Goal: Information Seeking & Learning: Check status

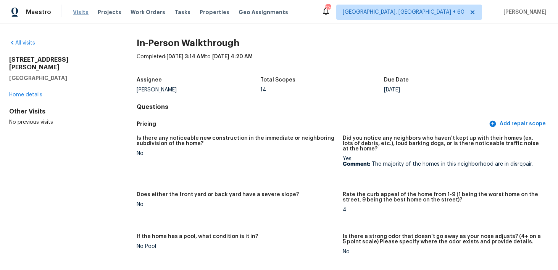
click at [83, 11] on span "Visits" at bounding box center [81, 12] width 16 height 8
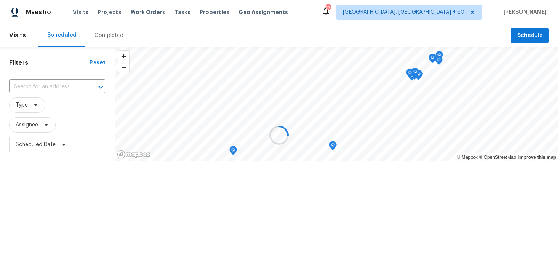
click at [100, 35] on div at bounding box center [279, 135] width 558 height 270
click at [101, 34] on div at bounding box center [279, 135] width 558 height 270
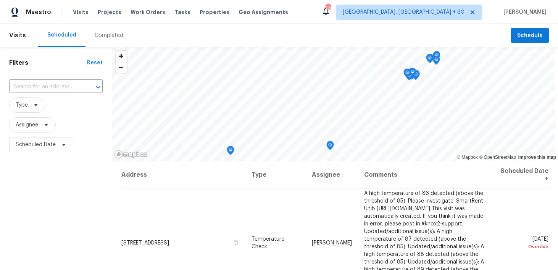
click at [96, 37] on div "Completed" at bounding box center [109, 36] width 29 height 8
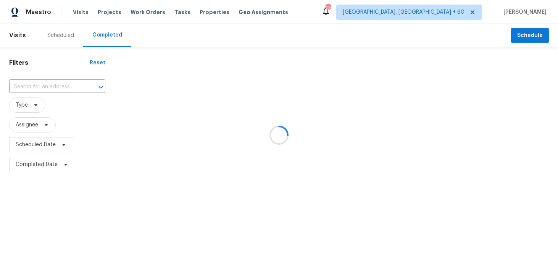
click at [28, 88] on div at bounding box center [279, 135] width 558 height 270
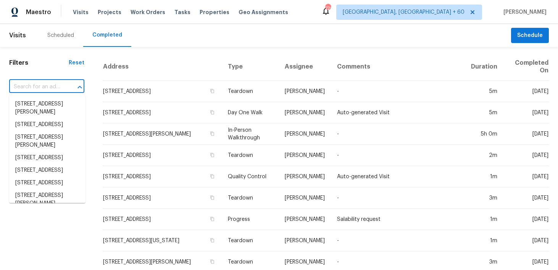
click at [26, 89] on input "text" at bounding box center [36, 87] width 54 height 12
paste input "304 NE 148th St Vancouver WA 98685"
type input "304 NE 148th St Vancouver WA 98685"
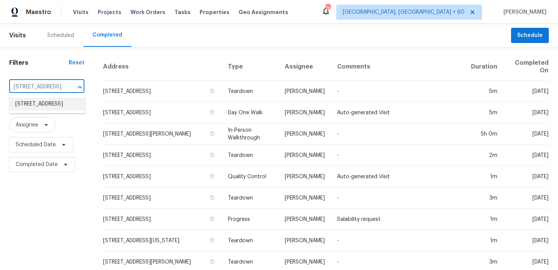
click at [34, 106] on li "304 NE 148th St, Vancouver, WA 98685" at bounding box center [47, 104] width 76 height 13
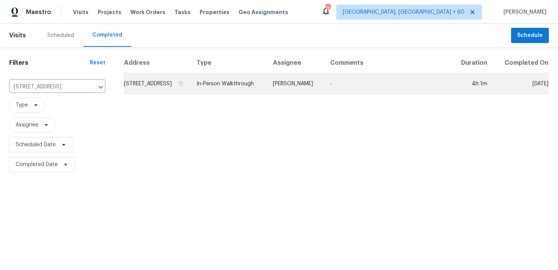
click at [247, 90] on td "In-Person Walkthrough" at bounding box center [228, 83] width 76 height 21
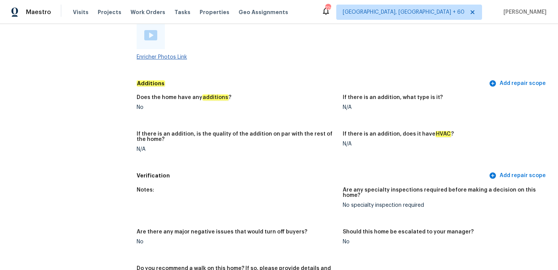
scroll to position [1468, 0]
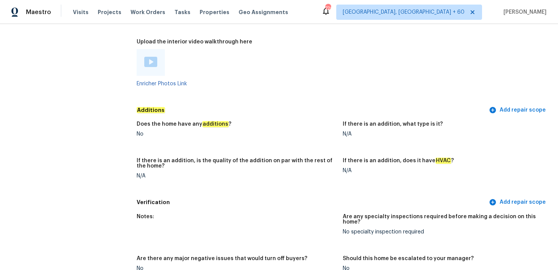
click at [155, 58] on img at bounding box center [150, 62] width 13 height 10
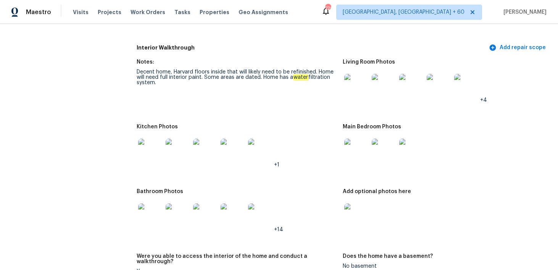
scroll to position [777, 0]
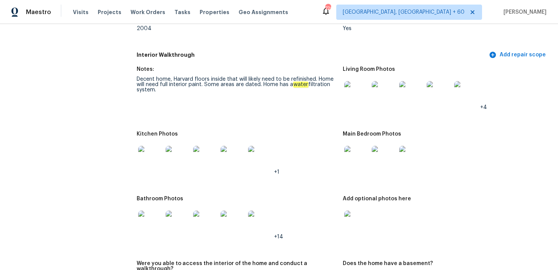
click at [346, 99] on img at bounding box center [356, 93] width 24 height 24
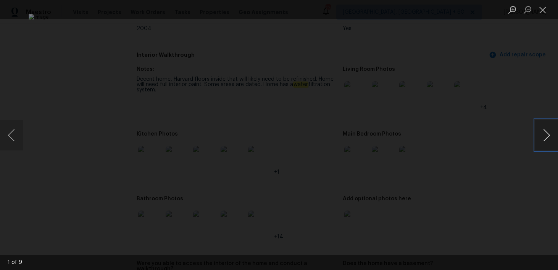
click at [548, 134] on button "Next image" at bounding box center [546, 135] width 23 height 31
click at [547, 140] on button "Next image" at bounding box center [546, 135] width 23 height 31
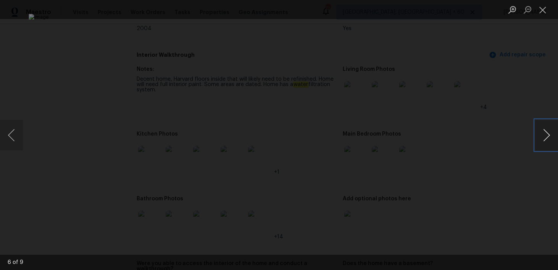
click at [544, 137] on button "Next image" at bounding box center [546, 135] width 23 height 31
click at [540, 146] on button "Next image" at bounding box center [546, 135] width 23 height 31
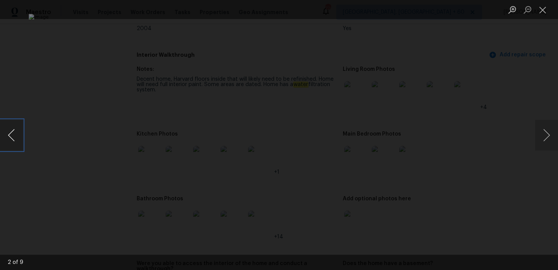
click at [12, 138] on button "Previous image" at bounding box center [11, 135] width 23 height 31
click at [544, 138] on button "Next image" at bounding box center [546, 135] width 23 height 31
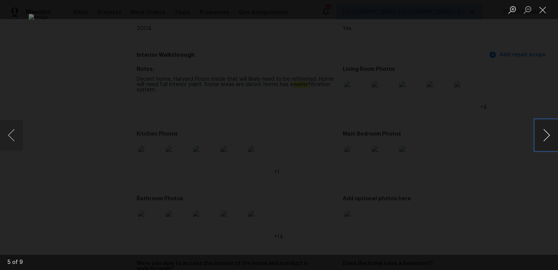
click at [544, 139] on button "Next image" at bounding box center [546, 135] width 23 height 31
click at [544, 138] on button "Next image" at bounding box center [546, 135] width 23 height 31
click at [21, 137] on button "Previous image" at bounding box center [11, 135] width 23 height 31
click at [542, 6] on button "Close lightbox" at bounding box center [542, 9] width 15 height 13
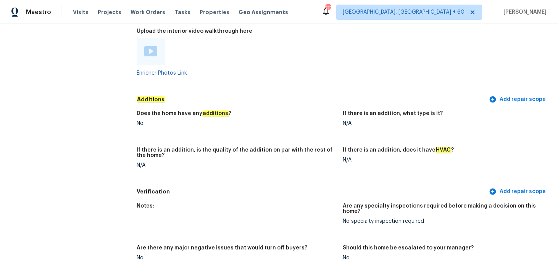
scroll to position [1444, 0]
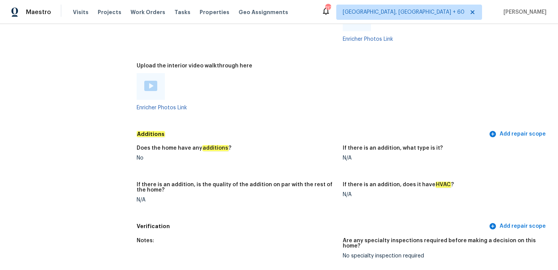
click at [154, 83] on img at bounding box center [150, 86] width 13 height 10
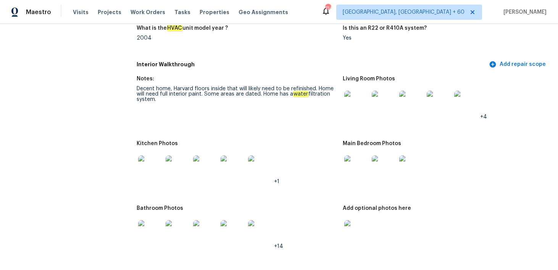
scroll to position [768, 0]
click at [141, 166] on img at bounding box center [150, 167] width 24 height 24
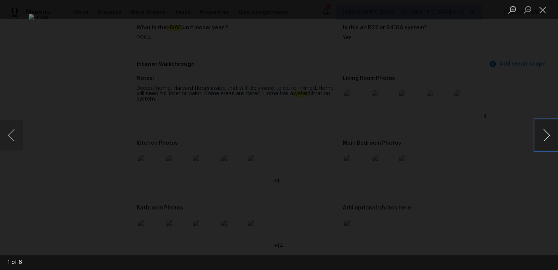
click at [549, 135] on button "Next image" at bounding box center [546, 135] width 23 height 31
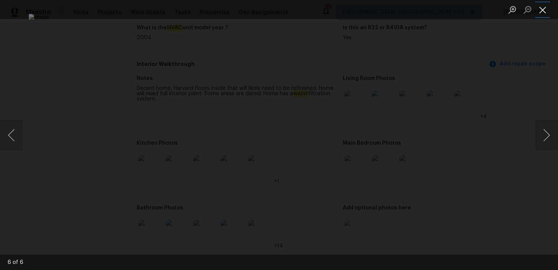
click at [539, 13] on button "Close lightbox" at bounding box center [542, 9] width 15 height 13
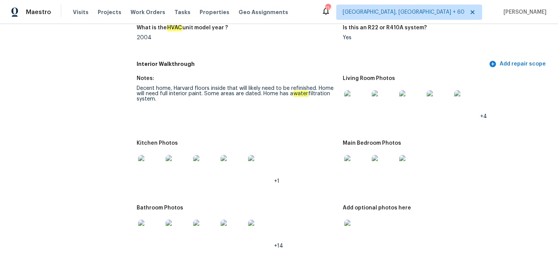
click at [356, 96] on img at bounding box center [356, 102] width 24 height 24
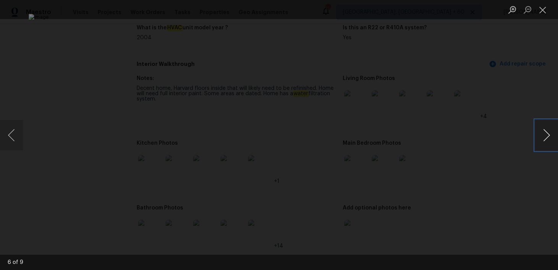
click at [547, 134] on button "Next image" at bounding box center [546, 135] width 23 height 31
click at [547, 135] on button "Next image" at bounding box center [546, 135] width 23 height 31
click at [549, 138] on button "Next image" at bounding box center [546, 135] width 23 height 31
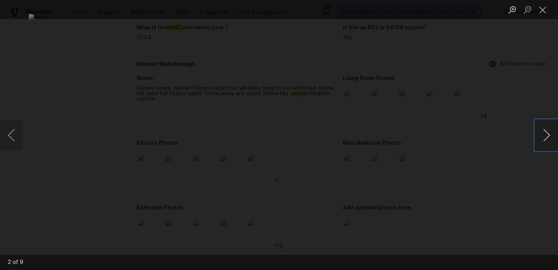
click at [549, 138] on button "Next image" at bounding box center [546, 135] width 23 height 31
click at [18, 136] on button "Previous image" at bounding box center [11, 135] width 23 height 31
click at [545, 8] on button "Close lightbox" at bounding box center [542, 9] width 15 height 13
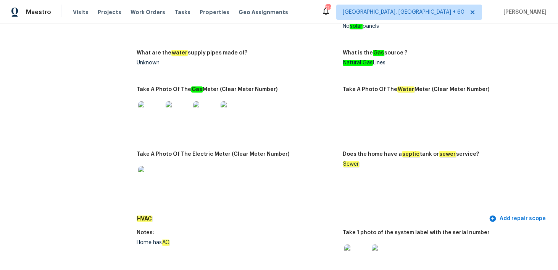
scroll to position [500, 0]
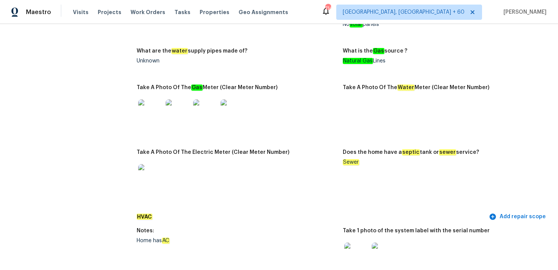
click at [151, 108] on img at bounding box center [150, 112] width 24 height 24
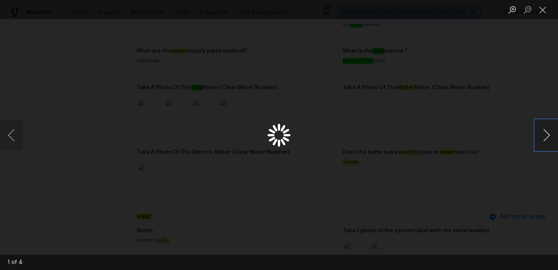
click at [549, 133] on button "Next image" at bounding box center [546, 135] width 23 height 31
click at [546, 133] on button "Next image" at bounding box center [546, 135] width 23 height 31
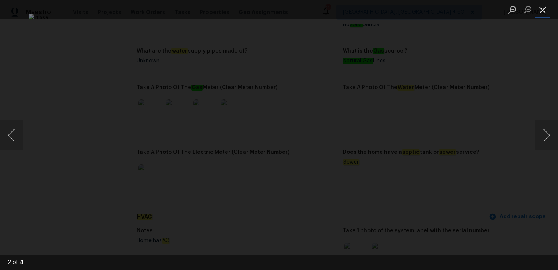
click at [541, 11] on button "Close lightbox" at bounding box center [542, 9] width 15 height 13
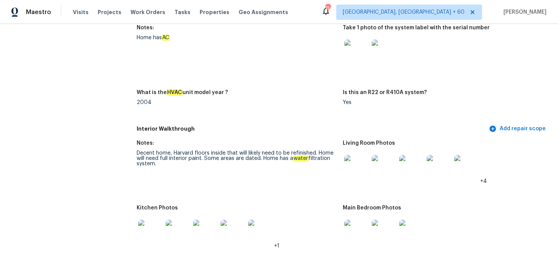
scroll to position [749, 0]
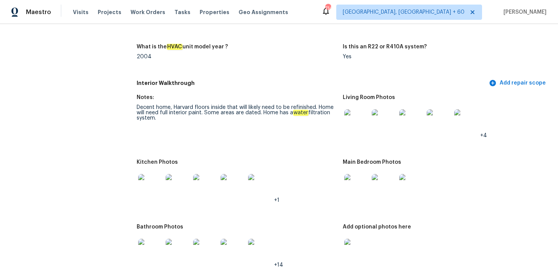
click at [351, 121] on img at bounding box center [356, 121] width 24 height 24
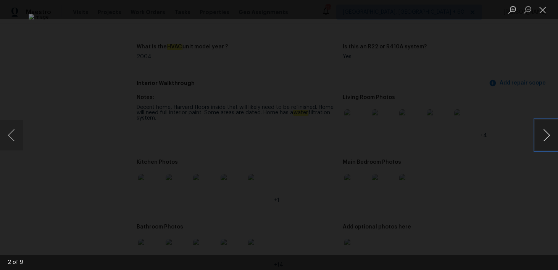
click at [544, 132] on button "Next image" at bounding box center [546, 135] width 23 height 31
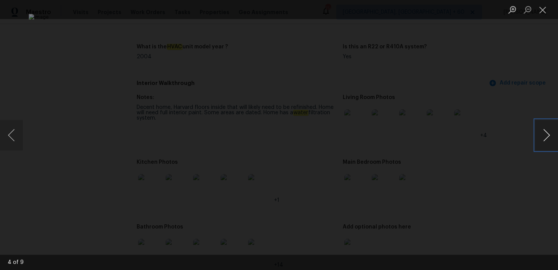
click at [544, 132] on button "Next image" at bounding box center [546, 135] width 23 height 31
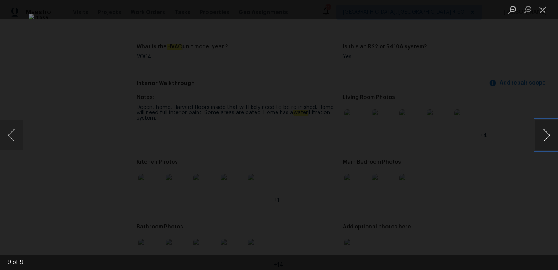
click at [544, 132] on button "Next image" at bounding box center [546, 135] width 23 height 31
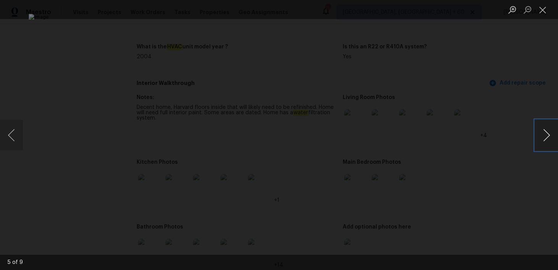
click at [544, 132] on button "Next image" at bounding box center [546, 135] width 23 height 31
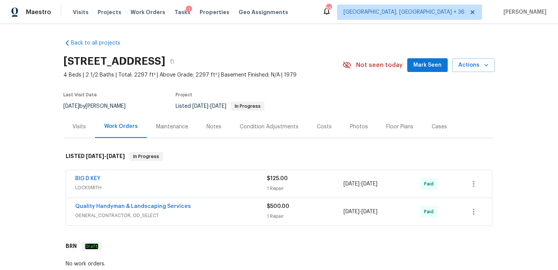
click at [79, 127] on div "Visits" at bounding box center [78, 127] width 13 height 8
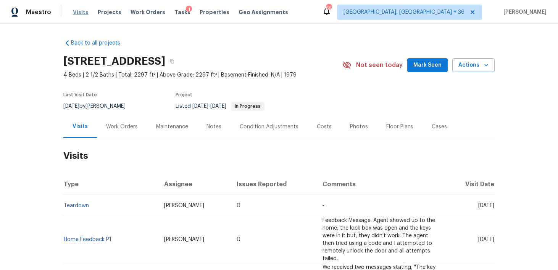
click at [84, 11] on span "Visits" at bounding box center [81, 12] width 16 height 8
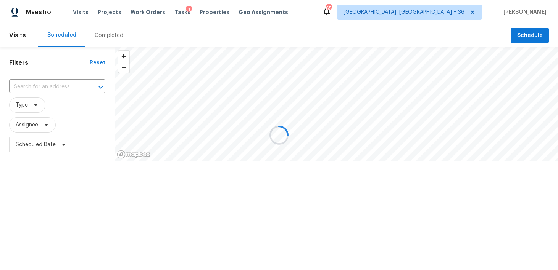
click at [110, 31] on div at bounding box center [279, 135] width 558 height 270
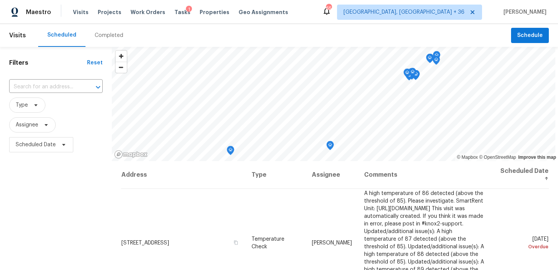
click at [101, 37] on div "Completed" at bounding box center [109, 36] width 29 height 8
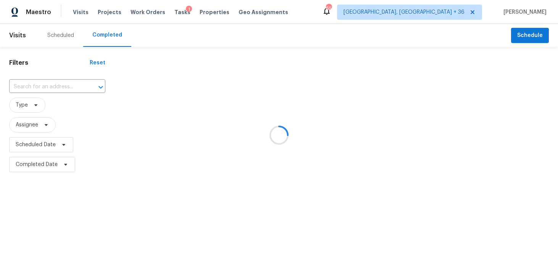
click at [42, 92] on div at bounding box center [279, 135] width 558 height 270
click at [42, 86] on div at bounding box center [279, 135] width 558 height 270
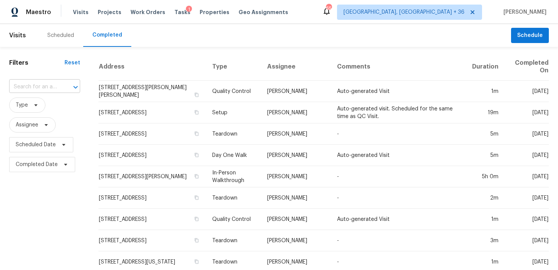
click at [51, 85] on input "text" at bounding box center [34, 87] width 50 height 12
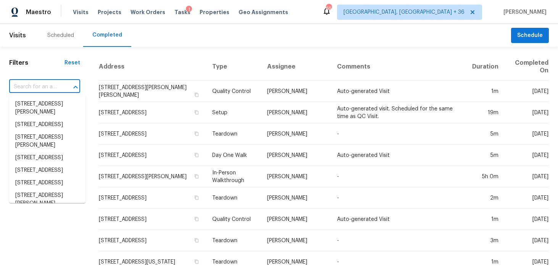
paste input "1201 Elisha Ct La Vergne TN 37086"
type input "1201 Elisha Ct La Vergne TN 37086"
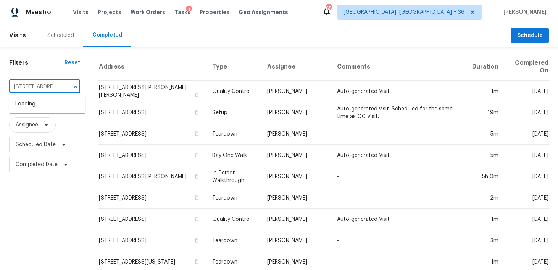
scroll to position [0, 35]
click at [24, 108] on li "1201 Elisha Ct, La Vergne, TN 37086" at bounding box center [47, 108] width 76 height 21
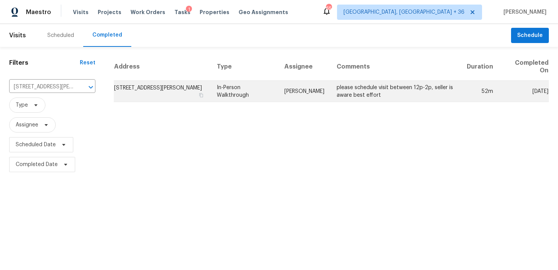
click at [238, 95] on td "In-Person Walkthrough" at bounding box center [244, 91] width 67 height 21
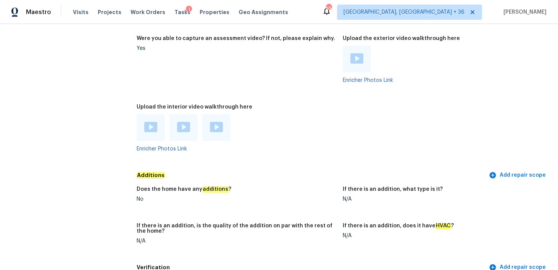
scroll to position [1638, 0]
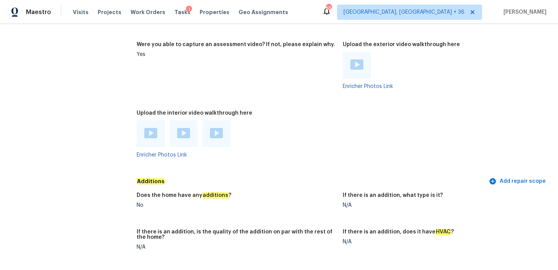
click at [141, 132] on div at bounding box center [151, 134] width 28 height 27
click at [155, 128] on img at bounding box center [150, 133] width 13 height 10
click at [185, 128] on img at bounding box center [183, 133] width 13 height 10
click at [225, 125] on div at bounding box center [216, 134] width 28 height 27
click at [217, 128] on img at bounding box center [216, 133] width 13 height 10
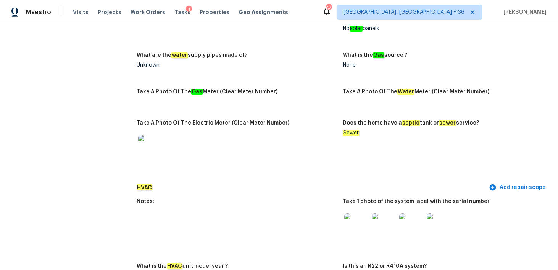
scroll to position [546, 0]
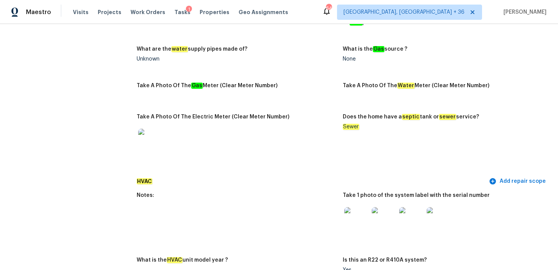
click at [80, 16] on div "Visits Projects Work Orders Tasks 1 Properties Geo Assignments" at bounding box center [185, 12] width 224 height 15
click at [80, 13] on span "Visits" at bounding box center [81, 12] width 16 height 8
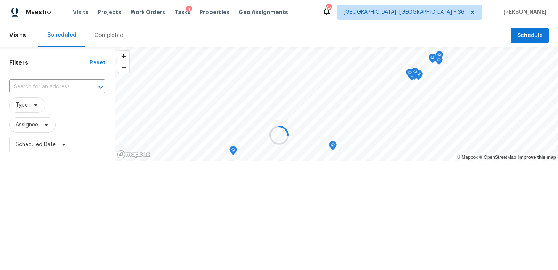
click at [98, 37] on div at bounding box center [279, 135] width 558 height 270
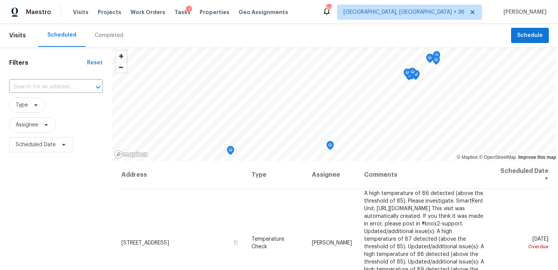
click at [104, 35] on div "Completed" at bounding box center [109, 36] width 29 height 8
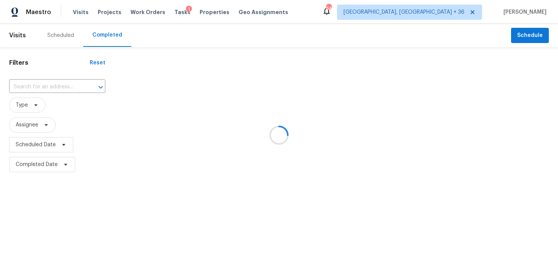
click at [45, 80] on div at bounding box center [279, 135] width 558 height 270
click at [28, 89] on div at bounding box center [279, 135] width 558 height 270
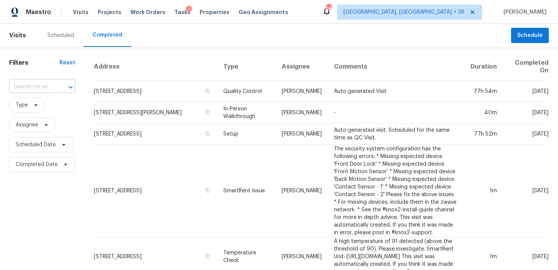
click at [30, 86] on input "text" at bounding box center [31, 87] width 45 height 12
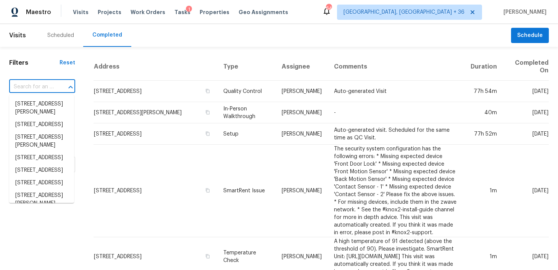
paste input "2288 Coronado Pkwy N Apt D Denver CO 80229"
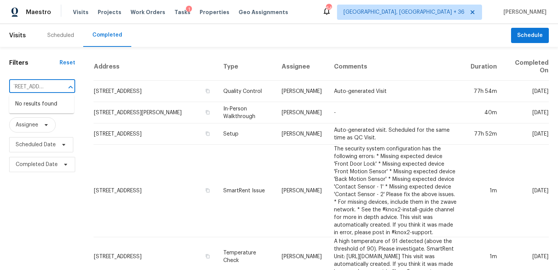
type input "2288 Coronado Pkwy N Apt D Denver CO 80229"
click at [34, 82] on input "text" at bounding box center [31, 87] width 45 height 12
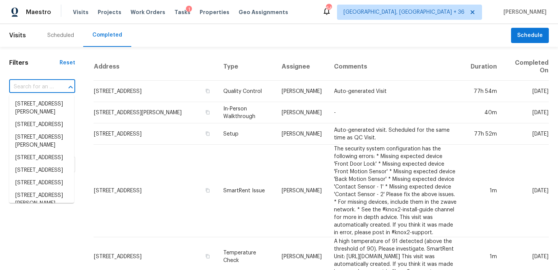
paste input "2288 Coronado Pkwy N Apt D Denver CO 80229"
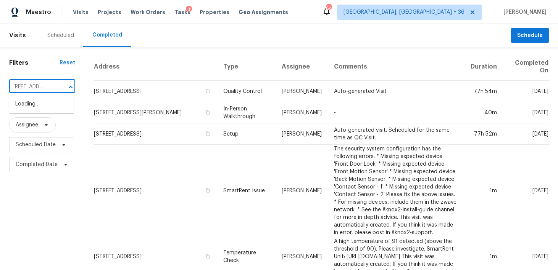
scroll to position [0, 14]
type input "2288 Coronado Pkwy"
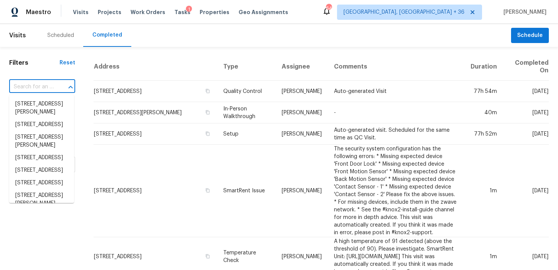
scroll to position [0, 0]
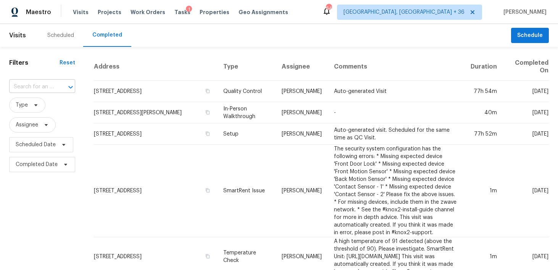
click at [38, 86] on input "text" at bounding box center [31, 87] width 45 height 12
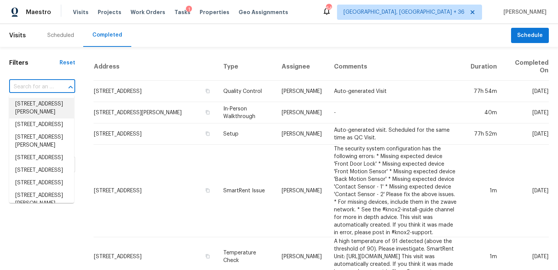
paste input "2288 Coronado Pkwy N Apt D Denver CO 80229"
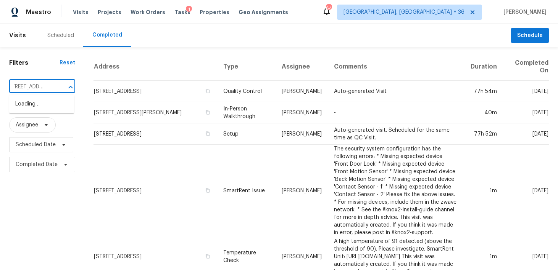
scroll to position [0, 34]
type input "2288 Coronado Pkwy"
click at [35, 109] on li "2288 Coronado Pkwy N Apt D, Denver, CO 80229" at bounding box center [41, 104] width 65 height 13
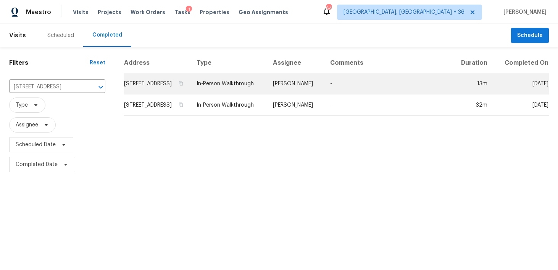
click at [243, 95] on td "In-Person Walkthrough" at bounding box center [228, 83] width 76 height 21
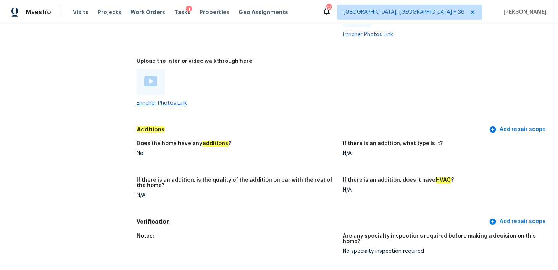
scroll to position [1391, 0]
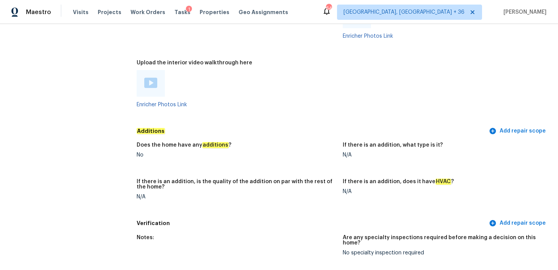
click at [154, 78] on img at bounding box center [150, 83] width 13 height 10
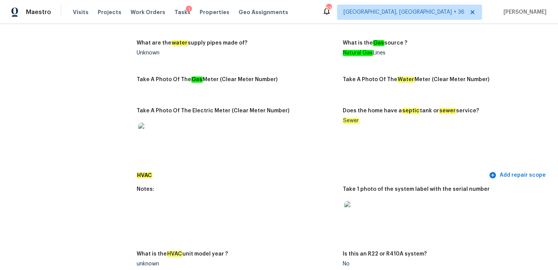
scroll to position [0, 0]
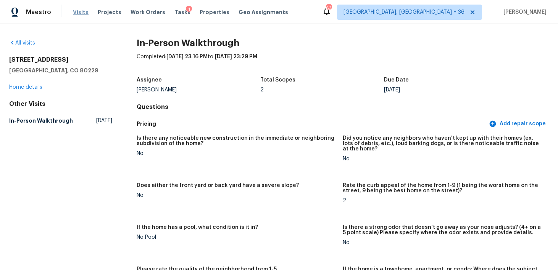
click at [79, 14] on span "Visits" at bounding box center [81, 12] width 16 height 8
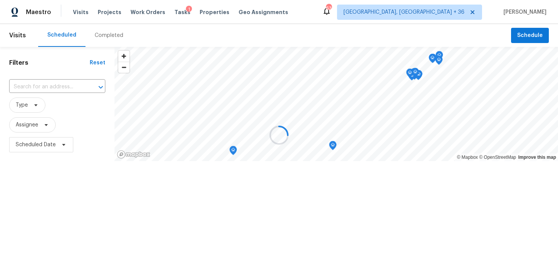
click at [95, 38] on div at bounding box center [279, 135] width 558 height 270
click at [102, 34] on div at bounding box center [279, 135] width 558 height 270
click at [90, 34] on div at bounding box center [279, 135] width 558 height 270
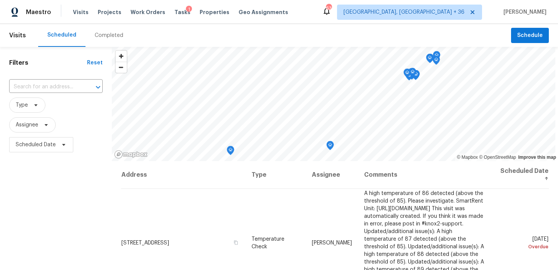
click at [98, 37] on div "Completed" at bounding box center [109, 36] width 29 height 8
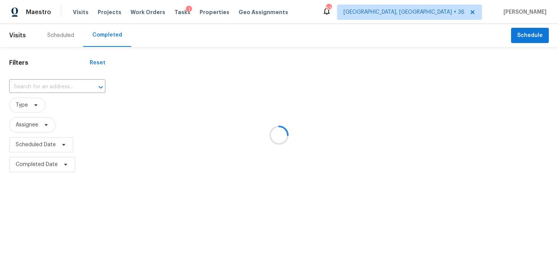
click at [40, 85] on div at bounding box center [279, 135] width 558 height 270
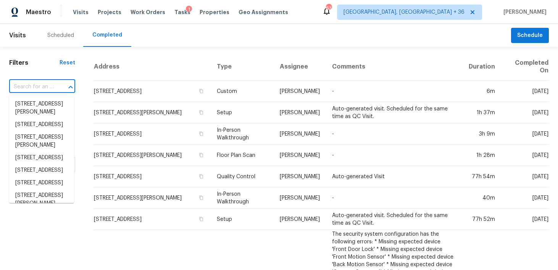
click at [34, 85] on input "text" at bounding box center [31, 87] width 45 height 12
paste input "7809 W Fairmount Ave Phoenix AZ 85033"
type input "7809 W Fairmount Ave Phoenix AZ 85033"
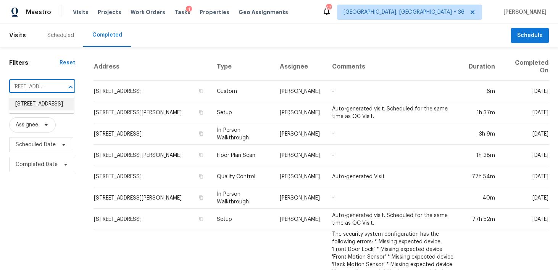
click at [32, 104] on li "[STREET_ADDRESS]" at bounding box center [41, 104] width 65 height 13
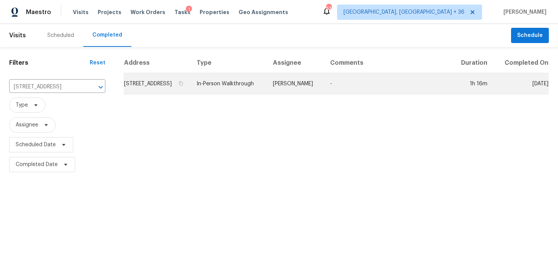
click at [244, 93] on td "In-Person Walkthrough" at bounding box center [228, 83] width 76 height 21
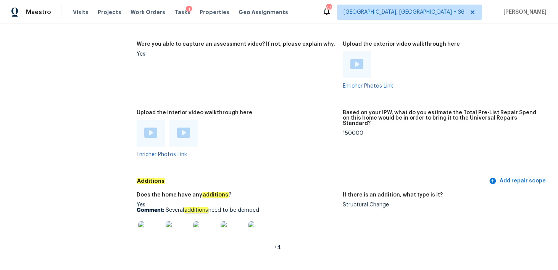
scroll to position [1630, 0]
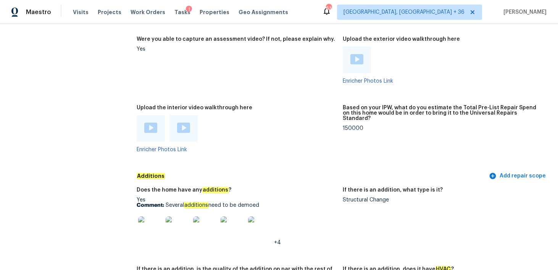
click at [148, 123] on img at bounding box center [150, 128] width 13 height 10
click at [177, 123] on img at bounding box center [183, 128] width 13 height 10
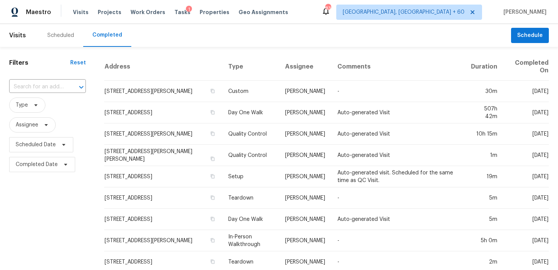
click at [393, 55] on th "Comments" at bounding box center [398, 67] width 134 height 28
click at [43, 85] on input "text" at bounding box center [36, 87] width 55 height 12
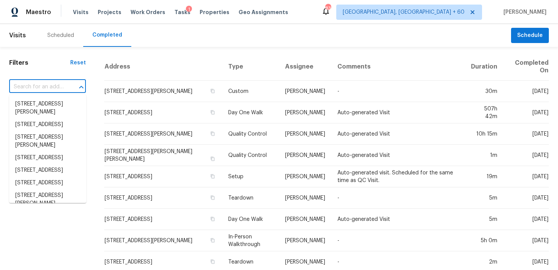
paste input "1201 Elisha Ct La Vergne TN 37086"
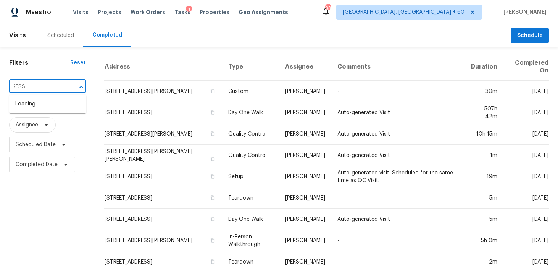
type input "1201 Elisha Ct La Vergne TN 37086"
click at [31, 105] on li "1201 Elisha Ct, La Vergne, TN 37086" at bounding box center [47, 108] width 77 height 21
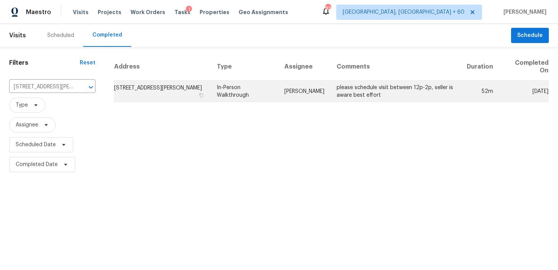
click at [230, 88] on td "In-Person Walkthrough" at bounding box center [244, 91] width 67 height 21
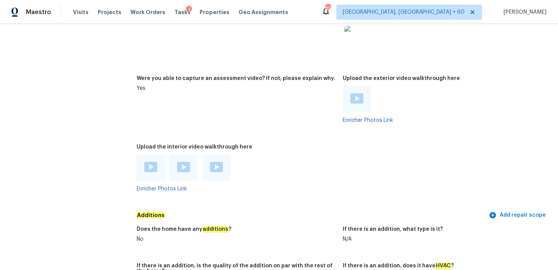
scroll to position [1605, 0]
click at [150, 167] on div at bounding box center [151, 167] width 28 height 27
click at [151, 163] on img at bounding box center [150, 166] width 13 height 10
click at [177, 158] on div at bounding box center [183, 167] width 28 height 27
click at [185, 161] on img at bounding box center [183, 166] width 13 height 10
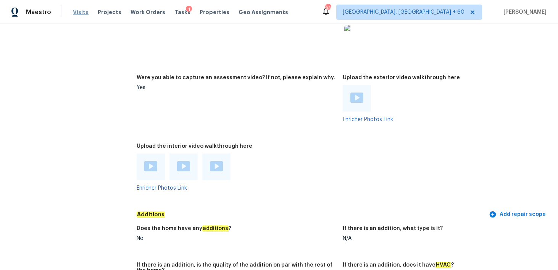
click at [84, 11] on span "Visits" at bounding box center [81, 12] width 16 height 8
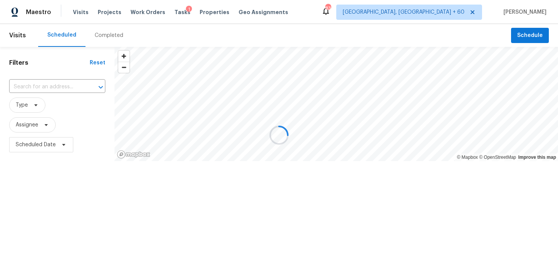
click at [102, 34] on div at bounding box center [279, 135] width 558 height 270
click at [102, 33] on div at bounding box center [279, 135] width 558 height 270
click at [95, 38] on div at bounding box center [279, 135] width 558 height 270
click at [93, 38] on div at bounding box center [279, 135] width 558 height 270
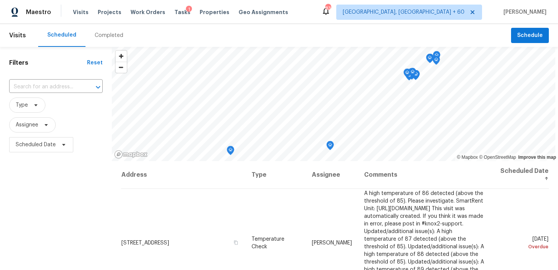
click at [95, 34] on div "Completed" at bounding box center [109, 36] width 29 height 8
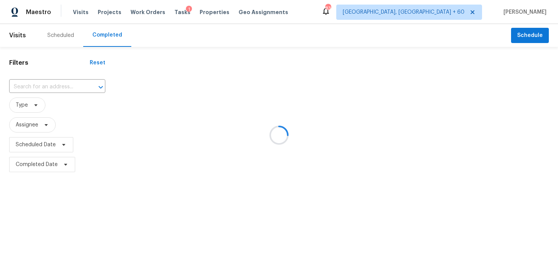
click at [29, 95] on div at bounding box center [279, 135] width 558 height 270
click at [27, 88] on div at bounding box center [279, 135] width 558 height 270
click at [28, 88] on div at bounding box center [279, 135] width 558 height 270
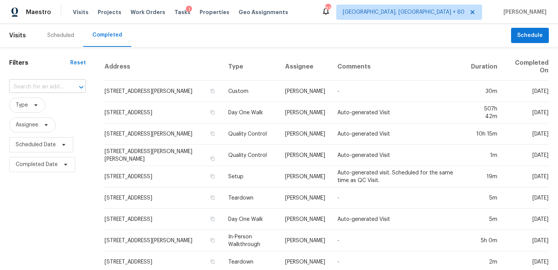
click at [30, 89] on input "text" at bounding box center [36, 87] width 55 height 12
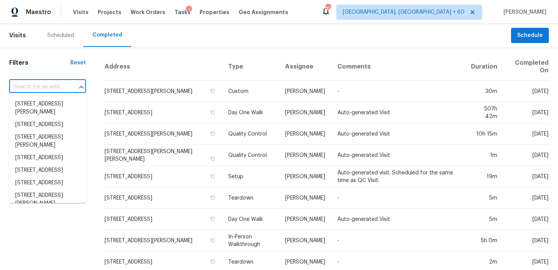
paste input "304 NE 148th St, Vancouver, WA 98685"
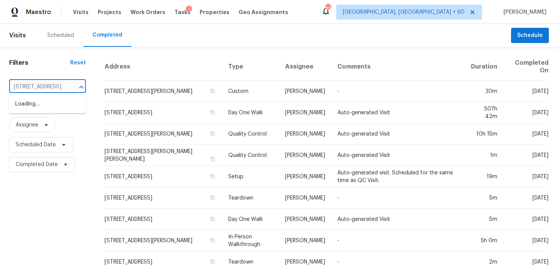
scroll to position [0, 47]
type input "304 NE 148th St, Vancouver, WA 98685"
click at [32, 106] on li "304 NE 148th St, Vancouver, WA 98685" at bounding box center [47, 104] width 77 height 13
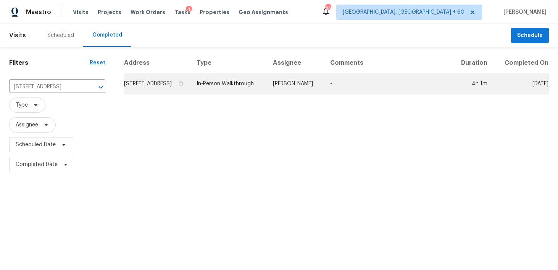
click at [241, 95] on td "In-Person Walkthrough" at bounding box center [228, 83] width 76 height 21
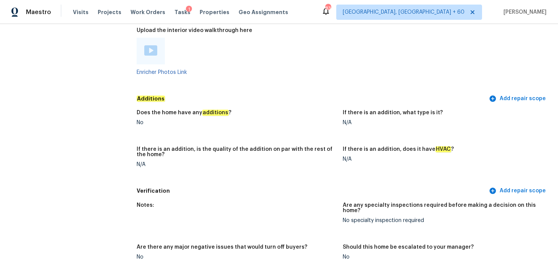
scroll to position [1436, 0]
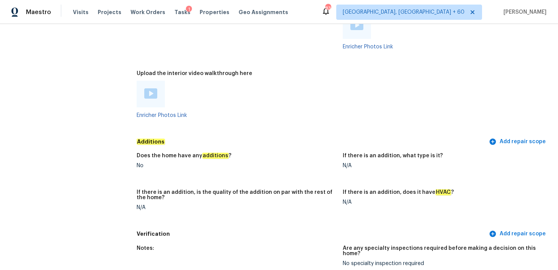
click at [149, 90] on img at bounding box center [150, 93] width 13 height 10
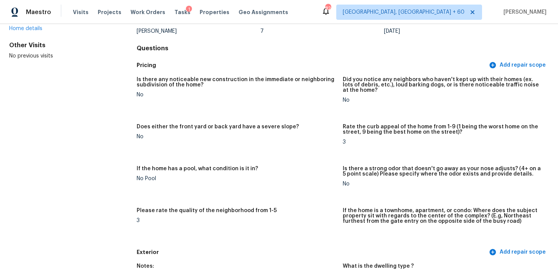
scroll to position [0, 0]
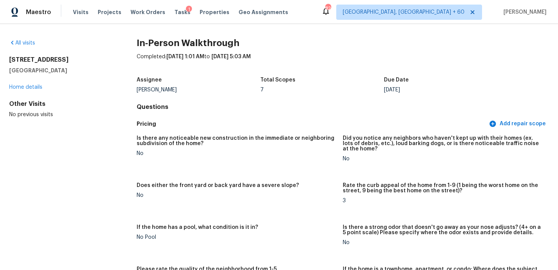
drag, startPoint x: 6, startPoint y: 58, endPoint x: 74, endPoint y: 71, distance: 68.8
click at [74, 71] on div "All visits 304 NE 148th St Vancouver, WA 98685 Home details Other Visits No pre…" at bounding box center [279, 147] width 558 height 246
copy div "304 NE 148th St Vancouver, WA 98685"
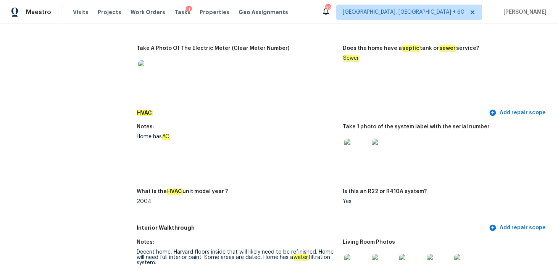
scroll to position [603, 0]
click at [356, 155] on img at bounding box center [356, 151] width 24 height 24
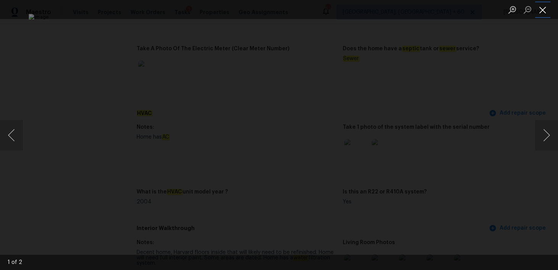
click at [541, 10] on button "Close lightbox" at bounding box center [542, 9] width 15 height 13
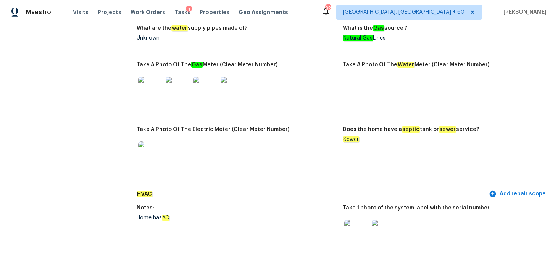
scroll to position [523, 0]
click at [79, 8] on div "Visits Projects Work Orders Tasks 1 Properties Geo Assignments" at bounding box center [185, 12] width 224 height 15
click at [79, 11] on span "Visits" at bounding box center [81, 12] width 16 height 8
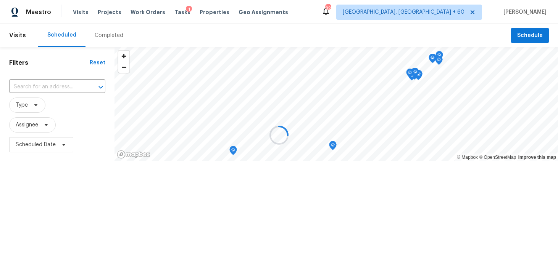
click at [95, 29] on div at bounding box center [279, 135] width 558 height 270
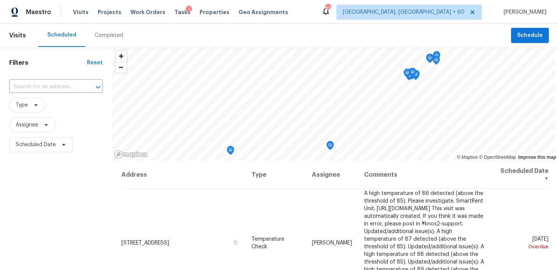
click at [100, 37] on div "Completed" at bounding box center [109, 36] width 29 height 8
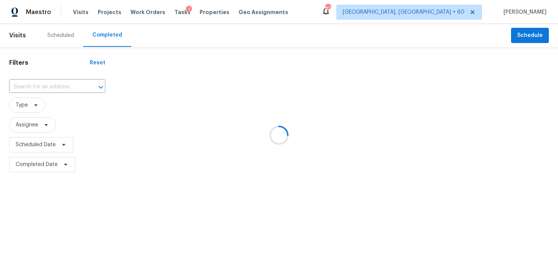
click at [42, 91] on div at bounding box center [279, 135] width 558 height 270
click at [39, 87] on div at bounding box center [279, 135] width 558 height 270
click at [37, 84] on div at bounding box center [279, 135] width 558 height 270
click at [35, 89] on div at bounding box center [279, 135] width 558 height 270
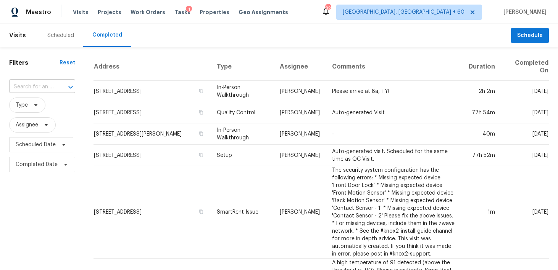
click at [41, 87] on input "text" at bounding box center [31, 87] width 45 height 12
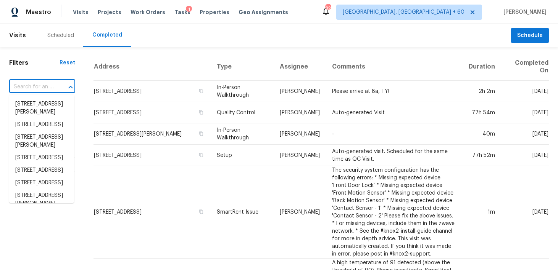
paste input "1201 Elisha Ct La Vergne TN 37086"
type input "1201 Elisha Ct La Vergne TN 37086"
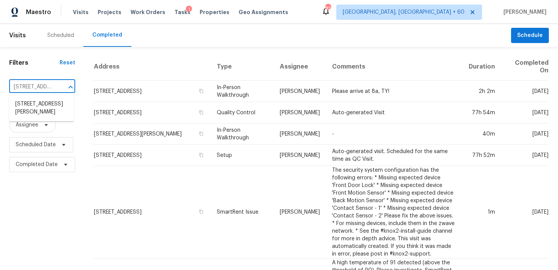
scroll to position [0, 47]
click at [39, 103] on li "1201 Elisha Ct, La Vergne, TN 37086" at bounding box center [41, 108] width 65 height 21
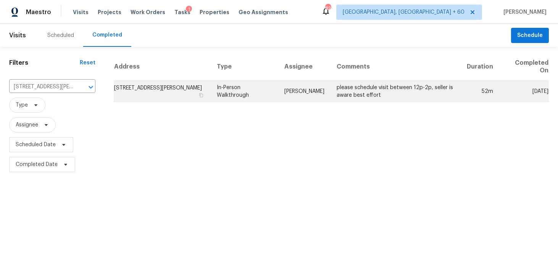
click at [253, 87] on td "In-Person Walkthrough" at bounding box center [244, 91] width 67 height 21
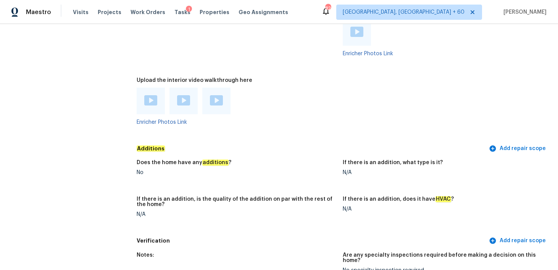
scroll to position [1663, 0]
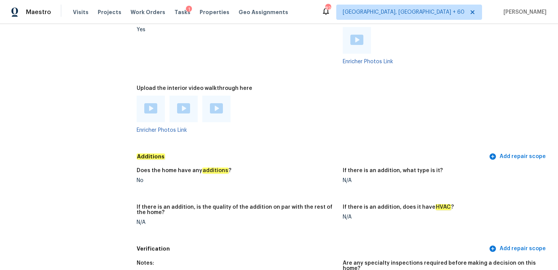
click at [148, 103] on img at bounding box center [150, 108] width 13 height 10
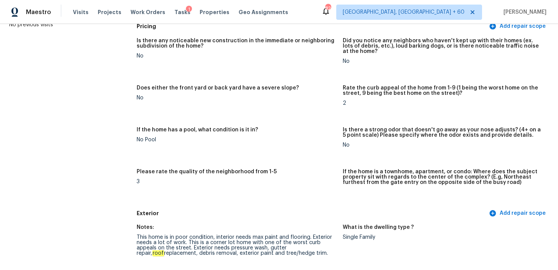
scroll to position [0, 0]
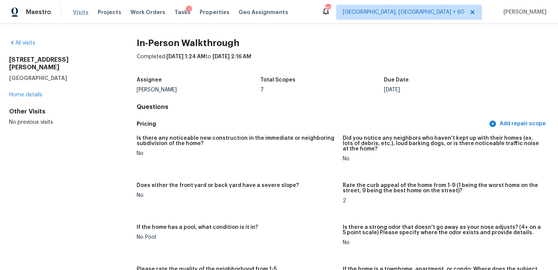
click at [79, 10] on span "Visits" at bounding box center [81, 12] width 16 height 8
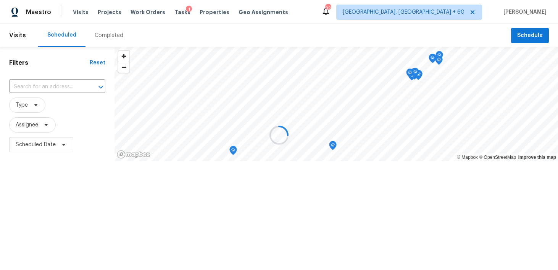
click at [99, 33] on div at bounding box center [279, 135] width 558 height 270
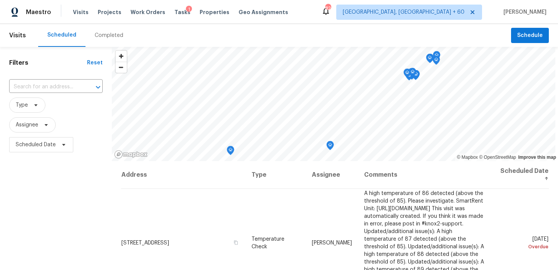
click at [112, 35] on div "Completed" at bounding box center [109, 36] width 29 height 8
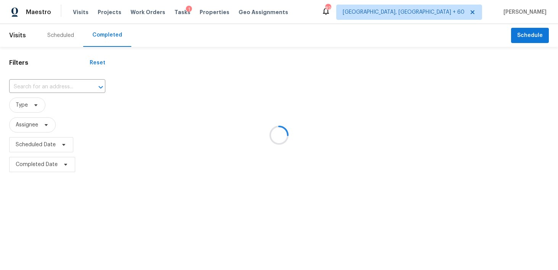
click at [39, 87] on div at bounding box center [279, 135] width 558 height 270
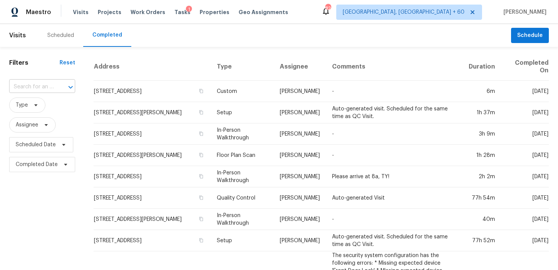
click at [28, 87] on input "text" at bounding box center [31, 87] width 45 height 12
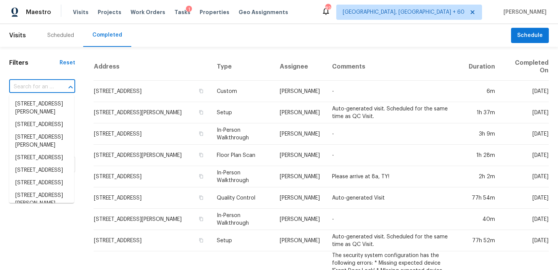
paste input "2288 Coronado Pkwy N Apt D Denver CO 80229"
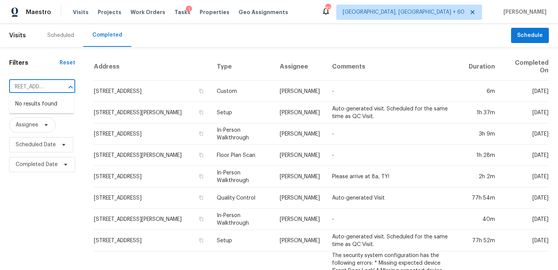
drag, startPoint x: 27, startPoint y: 89, endPoint x: 72, endPoint y: 89, distance: 44.2
click at [72, 89] on div "2288 Coronado Pkwy N Apt D Denver CO 80229 ​" at bounding box center [42, 87] width 66 height 12
type input "2288 Coronado Pkwy"
click at [36, 110] on li "2288 Coronado Pkwy N Apt D, Denver, CO 80229" at bounding box center [41, 104] width 65 height 13
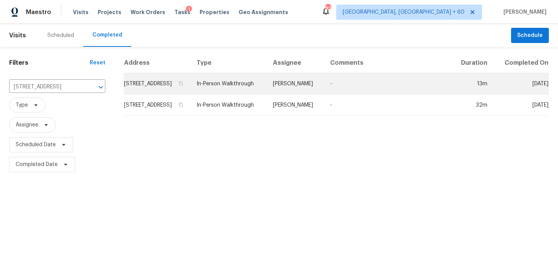
click at [238, 95] on td "In-Person Walkthrough" at bounding box center [228, 83] width 76 height 21
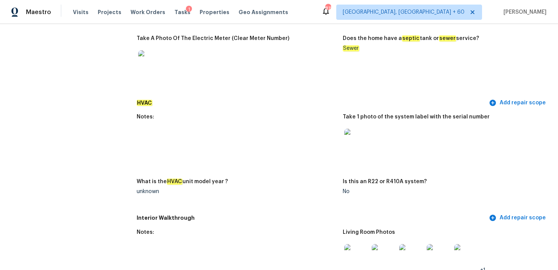
scroll to position [636, 0]
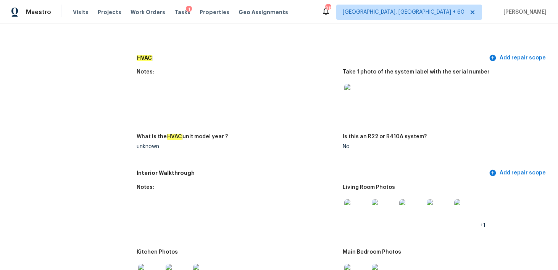
click at [361, 99] on img at bounding box center [356, 96] width 24 height 24
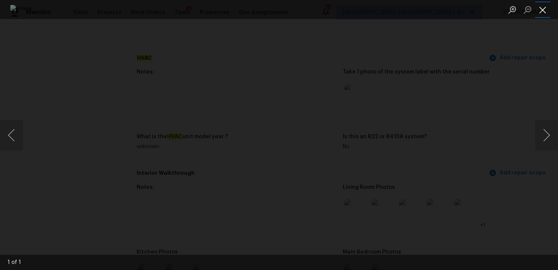
click at [540, 8] on button "Close lightbox" at bounding box center [542, 9] width 15 height 13
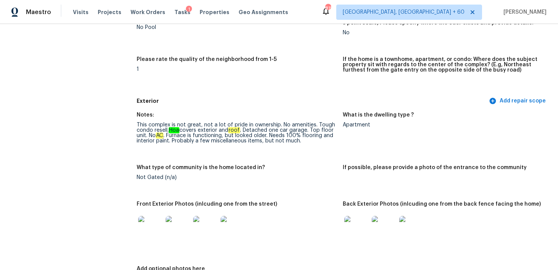
scroll to position [194, 0]
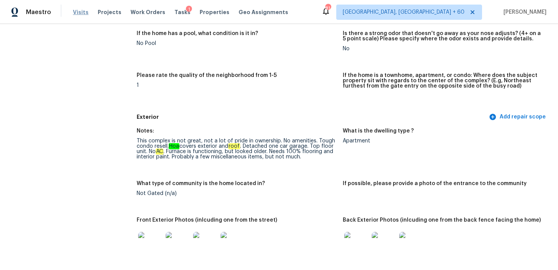
click at [76, 13] on span "Visits" at bounding box center [81, 12] width 16 height 8
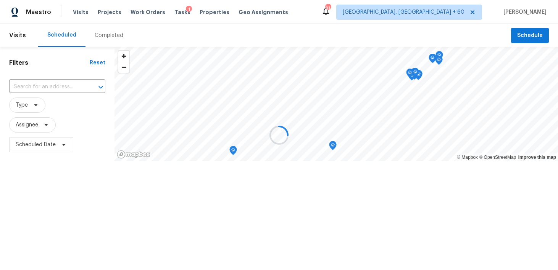
click at [98, 36] on div at bounding box center [279, 135] width 558 height 270
click at [108, 35] on div at bounding box center [279, 135] width 558 height 270
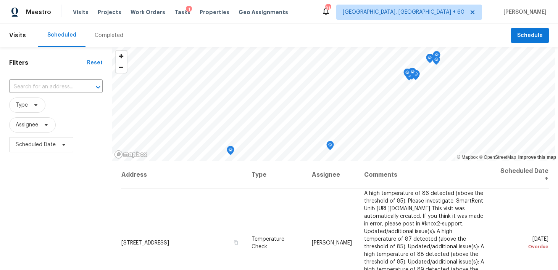
click at [107, 32] on div "Completed" at bounding box center [109, 36] width 29 height 8
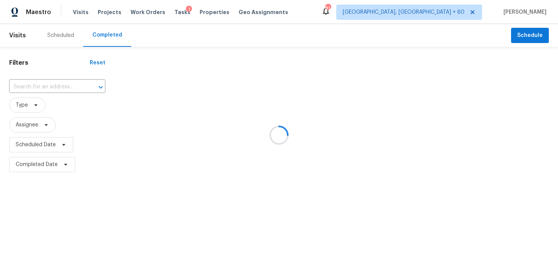
click at [53, 71] on div at bounding box center [279, 135] width 558 height 270
click at [47, 81] on div at bounding box center [279, 135] width 558 height 270
click at [24, 85] on div at bounding box center [279, 135] width 558 height 270
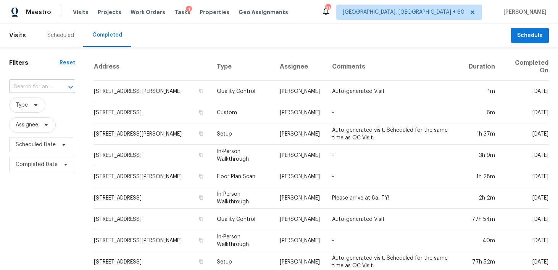
click at [27, 85] on input "text" at bounding box center [31, 87] width 45 height 12
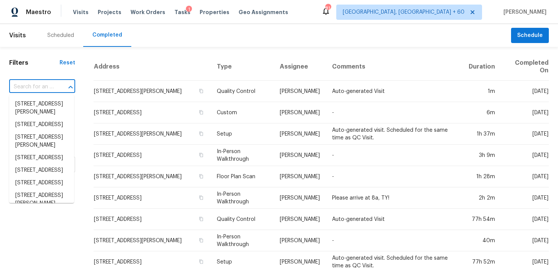
paste input "7809 W Fairmount Ave Phoenix AZ 85033"
type input "7809 W Fairmount Ave Phoenix AZ 85033"
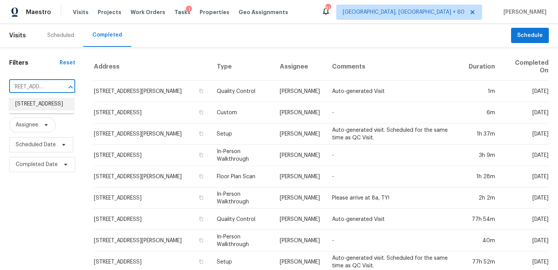
click at [34, 104] on li "[STREET_ADDRESS]" at bounding box center [41, 104] width 65 height 13
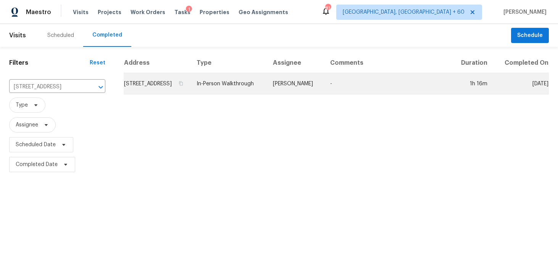
click at [244, 92] on td "In-Person Walkthrough" at bounding box center [228, 83] width 76 height 21
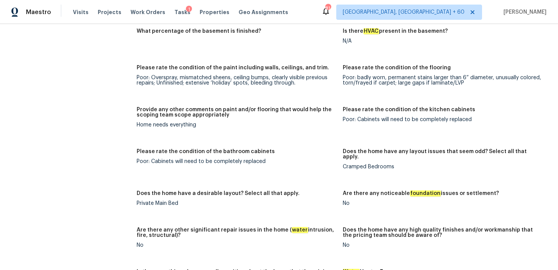
scroll to position [1293, 0]
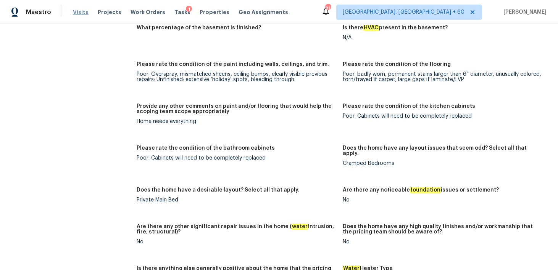
click at [77, 13] on span "Visits" at bounding box center [81, 12] width 16 height 8
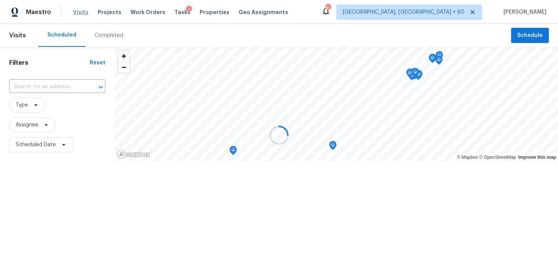
click at [77, 13] on div at bounding box center [279, 135] width 558 height 270
click at [111, 31] on div at bounding box center [279, 135] width 558 height 270
click at [105, 36] on div at bounding box center [279, 135] width 558 height 270
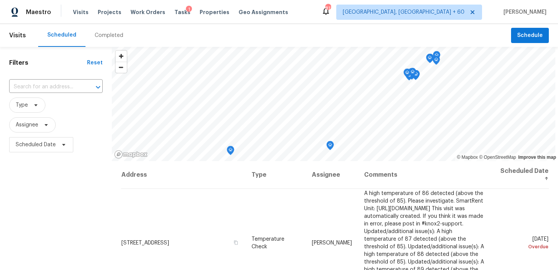
click at [98, 35] on div "Completed" at bounding box center [109, 36] width 29 height 8
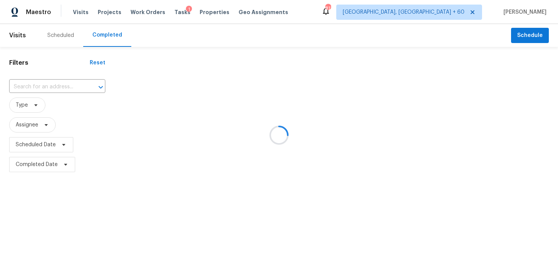
click at [41, 88] on div at bounding box center [279, 135] width 558 height 270
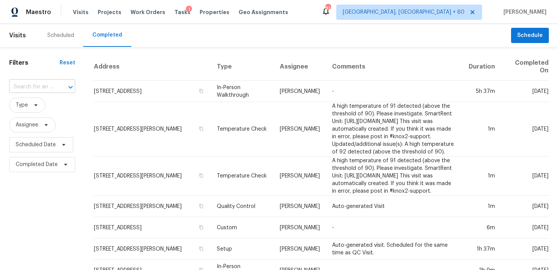
click at [38, 89] on input "text" at bounding box center [31, 87] width 45 height 12
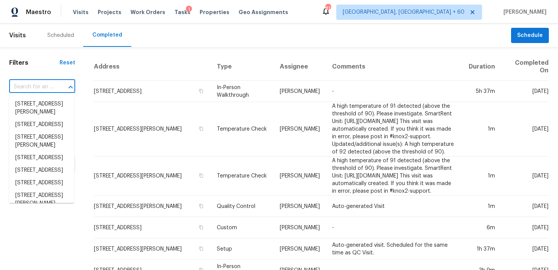
paste input "4408 Coney Island Dr Frisco, TX 75036"
type input "4408 Coney Island Dr Frisco, TX 75036"
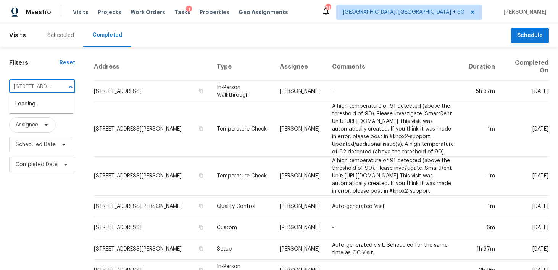
scroll to position [0, 58]
click at [29, 103] on li "[STREET_ADDRESS]" at bounding box center [41, 104] width 65 height 13
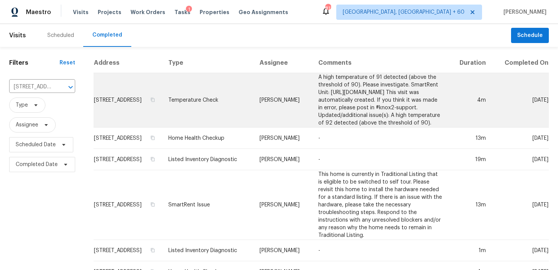
click at [207, 113] on td "Temperature Check" at bounding box center [207, 100] width 91 height 55
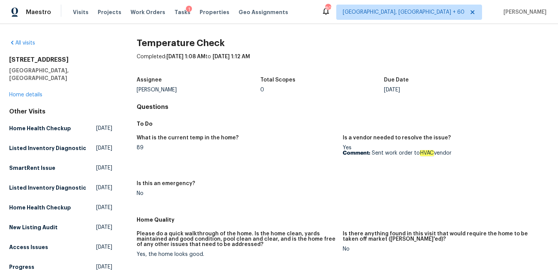
scroll to position [2, 0]
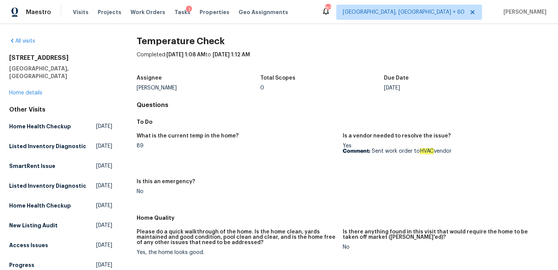
click at [24, 82] on div "4408 Coney Island Dr Frisco, TX 75036 Home details" at bounding box center [60, 75] width 103 height 43
click at [18, 90] on link "Home details" at bounding box center [25, 92] width 33 height 5
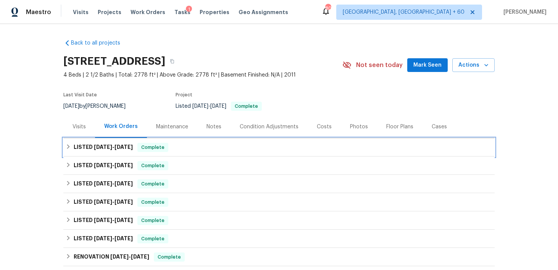
click at [208, 145] on div "LISTED 8/21/25 - 8/25/25 Complete" at bounding box center [279, 147] width 426 height 9
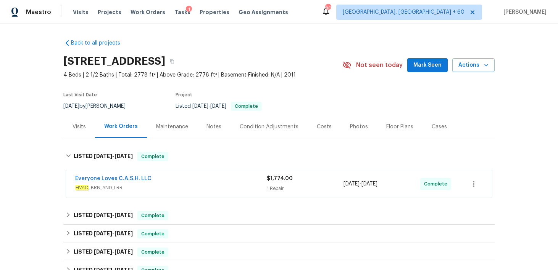
click at [279, 180] on span "$1,774.00" at bounding box center [280, 178] width 26 height 5
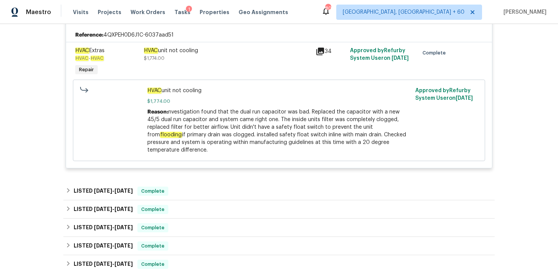
scroll to position [182, 0]
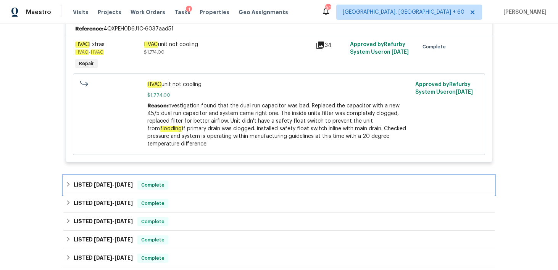
click at [190, 181] on div "LISTED 8/13/25 - 8/15/25 Complete" at bounding box center [279, 185] width 426 height 9
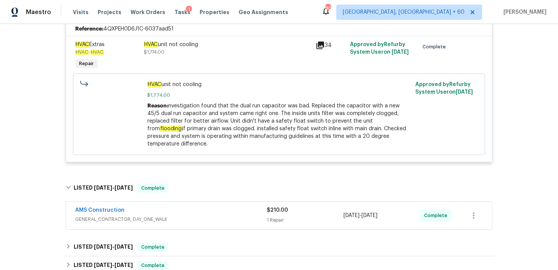
click at [267, 208] on span "$210.00" at bounding box center [277, 210] width 21 height 5
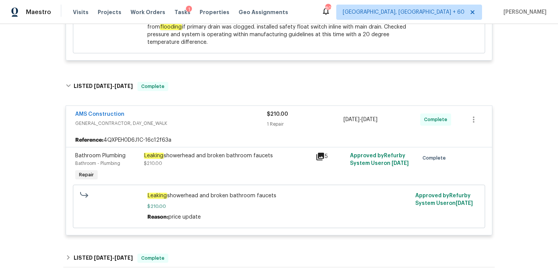
scroll to position [286, 0]
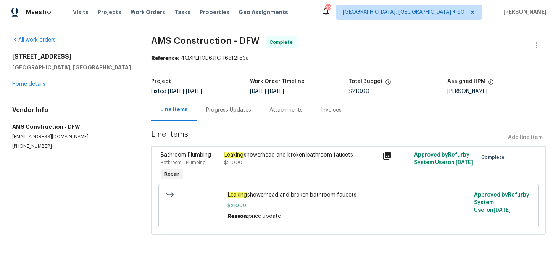
click at [218, 115] on div "Progress Updates" at bounding box center [228, 110] width 63 height 23
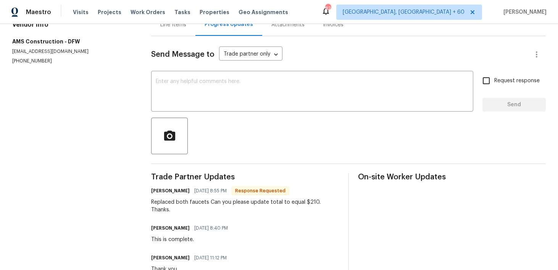
scroll to position [132, 0]
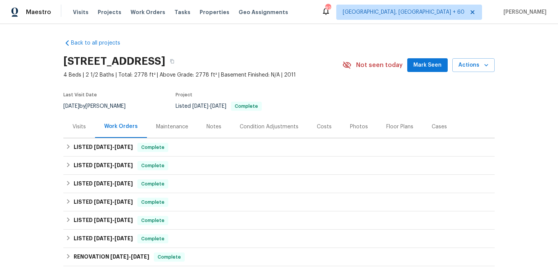
click at [79, 16] on div "Visits Projects Work Orders Tasks Properties Geo Assignments" at bounding box center [185, 12] width 224 height 15
click at [79, 12] on span "Visits" at bounding box center [81, 12] width 16 height 8
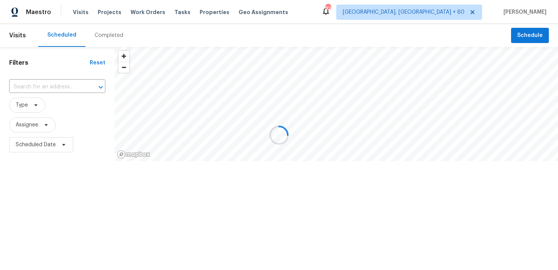
click at [98, 32] on div at bounding box center [279, 135] width 558 height 270
click at [102, 34] on div at bounding box center [279, 135] width 558 height 270
click at [107, 30] on div at bounding box center [279, 135] width 558 height 270
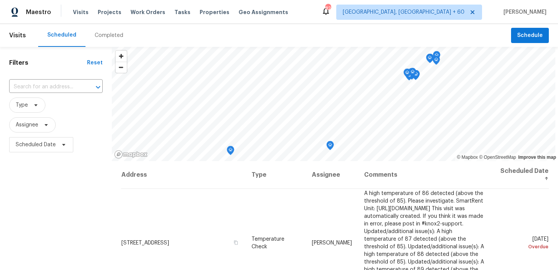
click at [102, 36] on div "Completed" at bounding box center [109, 36] width 29 height 8
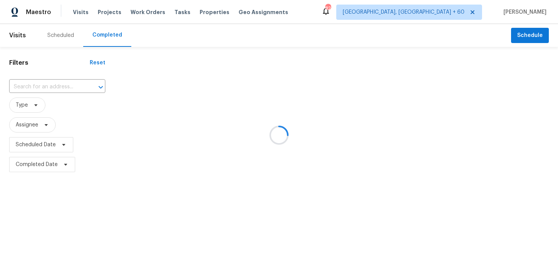
click at [41, 80] on div at bounding box center [279, 135] width 558 height 270
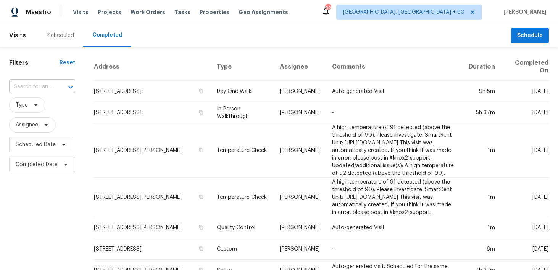
click at [32, 87] on input "text" at bounding box center [31, 87] width 45 height 12
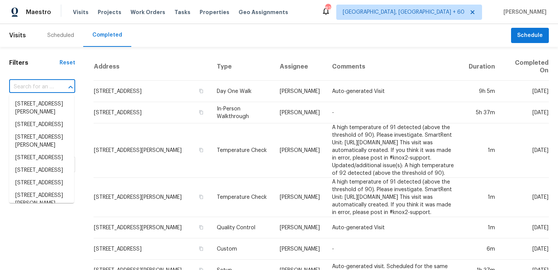
paste input "[STREET_ADDRESS][PERSON_NAME]"
type input "[STREET_ADDRESS][PERSON_NAME]"
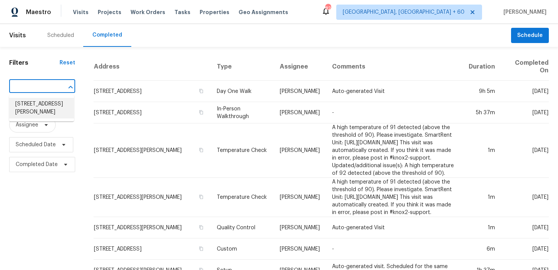
click at [27, 105] on li "[STREET_ADDRESS][PERSON_NAME]" at bounding box center [41, 108] width 65 height 21
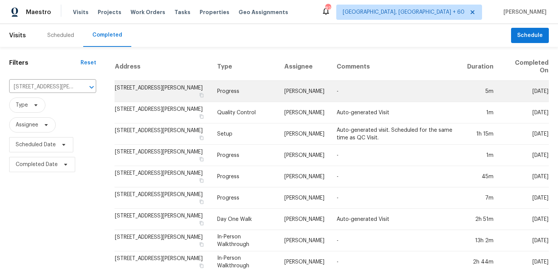
click at [230, 90] on td "Progress" at bounding box center [244, 91] width 67 height 21
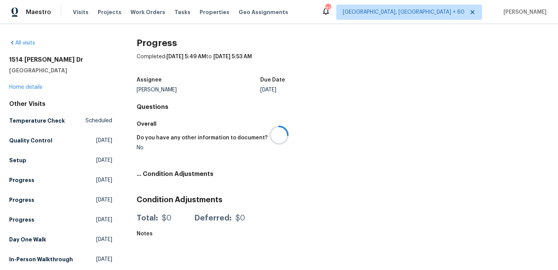
click at [27, 87] on div at bounding box center [279, 135] width 558 height 270
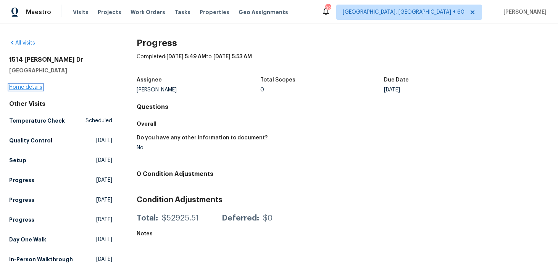
click at [22, 87] on link "Home details" at bounding box center [25, 87] width 33 height 5
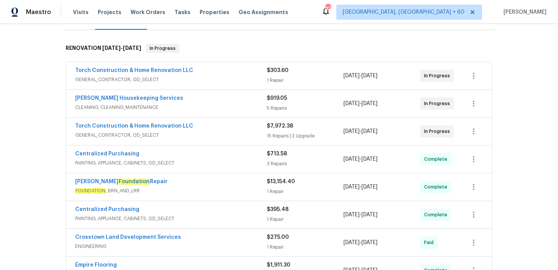
scroll to position [112, 0]
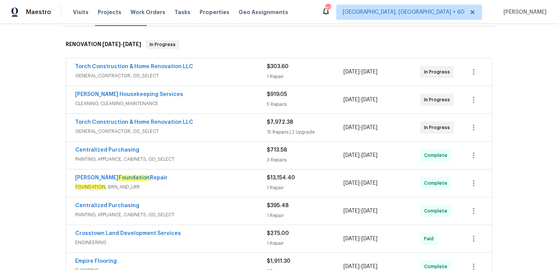
click at [271, 159] on div "3 Repairs" at bounding box center [305, 160] width 77 height 8
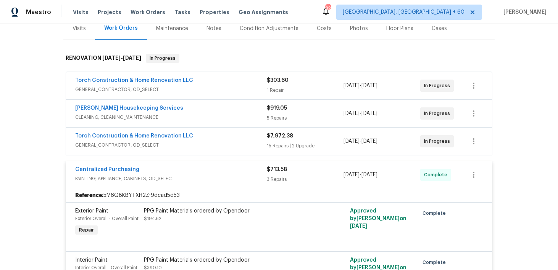
scroll to position [85, 0]
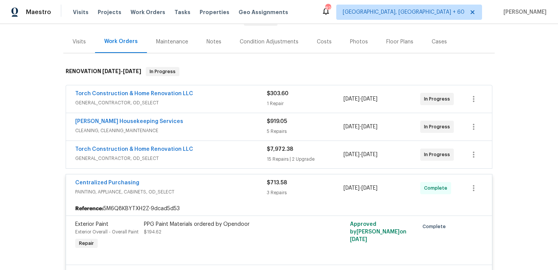
click at [270, 146] on div "$7,972.38" at bounding box center [305, 150] width 77 height 8
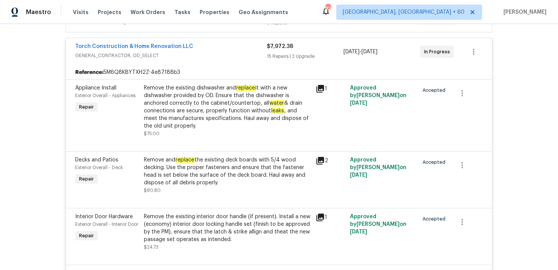
scroll to position [31, 0]
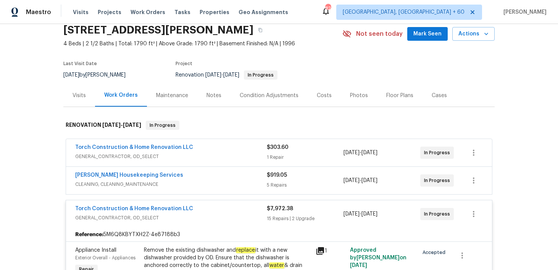
click at [263, 211] on div "Torch Construction & Home Renovation LLC" at bounding box center [170, 209] width 191 height 9
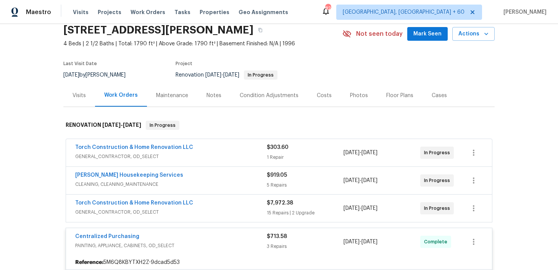
click at [273, 185] on div "5 Repairs" at bounding box center [305, 186] width 77 height 8
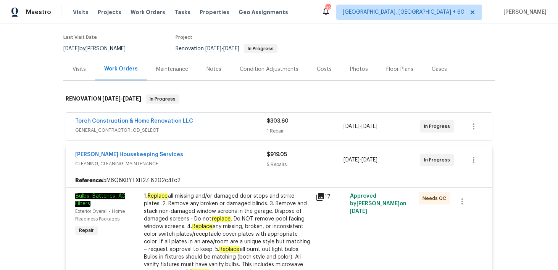
scroll to position [51, 0]
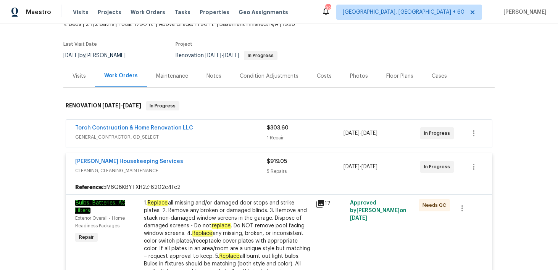
click at [276, 135] on div "1 Repair" at bounding box center [305, 138] width 77 height 8
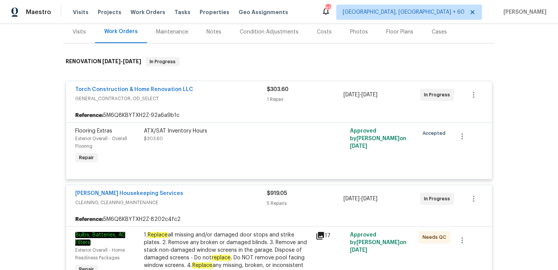
scroll to position [97, 0]
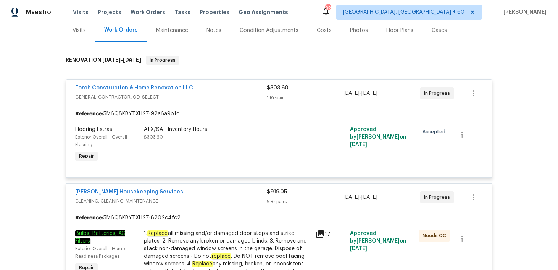
click at [274, 101] on div "1 Repair" at bounding box center [305, 98] width 77 height 8
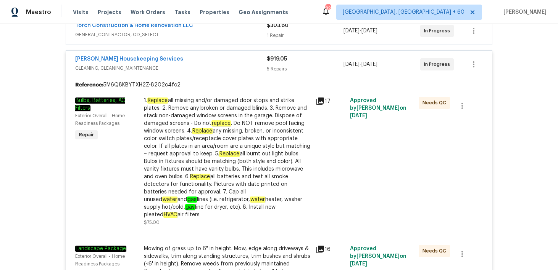
click at [278, 71] on div "5 Repairs" at bounding box center [305, 69] width 77 height 8
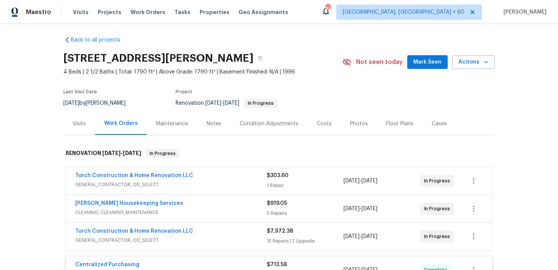
scroll to position [0, 0]
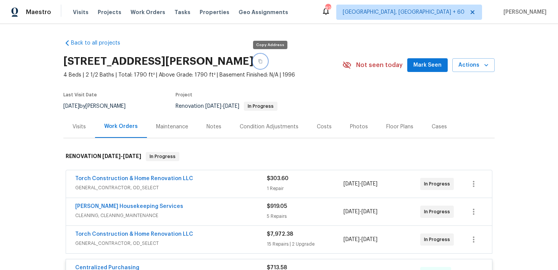
click at [266, 64] on button "button" at bounding box center [260, 62] width 14 height 14
click at [82, 11] on span "Visits" at bounding box center [81, 12] width 16 height 8
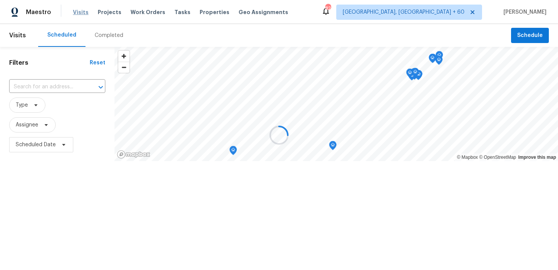
click at [82, 11] on div at bounding box center [279, 135] width 558 height 270
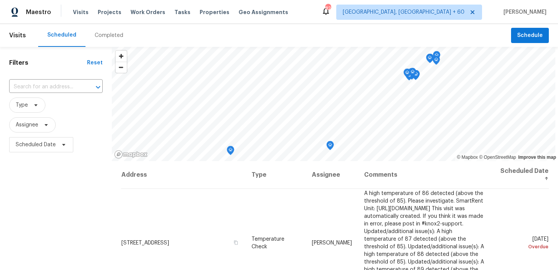
click at [107, 34] on div "Completed" at bounding box center [109, 36] width 29 height 8
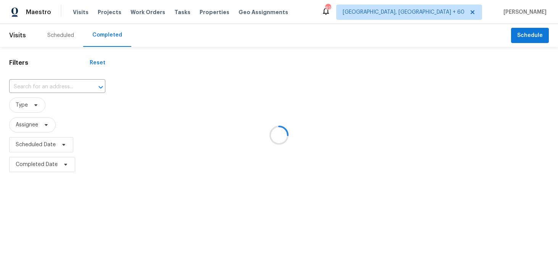
click at [42, 83] on div at bounding box center [279, 135] width 558 height 270
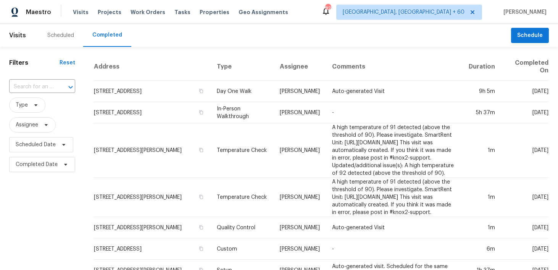
drag, startPoint x: 345, startPoint y: 40, endPoint x: 355, endPoint y: 30, distance: 14.6
click at [345, 40] on div "Scheduled Completed" at bounding box center [274, 35] width 473 height 23
click at [35, 90] on input "text" at bounding box center [31, 87] width 45 height 12
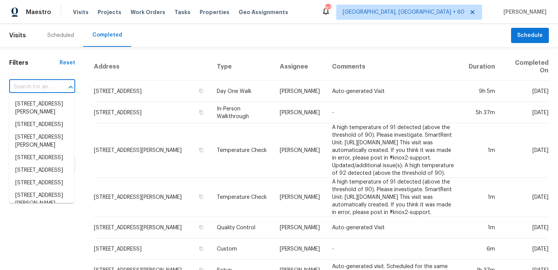
paste input "[STREET_ADDRESS]"
type input "[STREET_ADDRESS]"
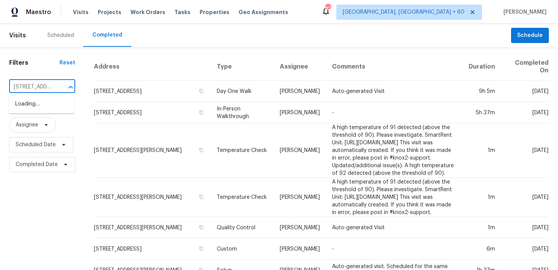
scroll to position [0, 64]
click at [29, 108] on li "[STREET_ADDRESS]" at bounding box center [41, 104] width 65 height 13
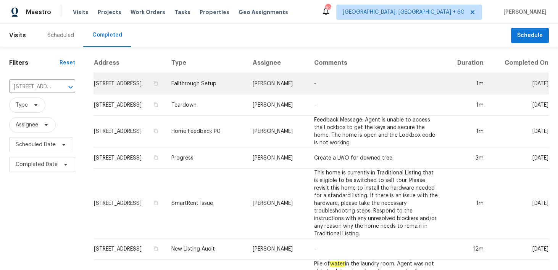
click at [240, 92] on td "Fallthrough Setup" at bounding box center [205, 83] width 81 height 21
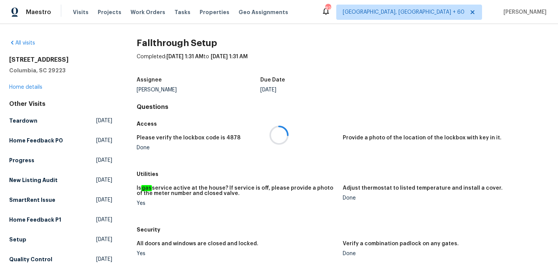
click at [27, 87] on div at bounding box center [279, 135] width 558 height 270
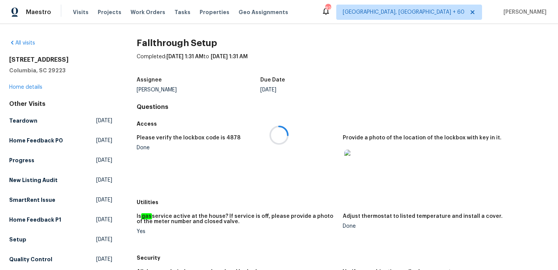
click at [27, 87] on div at bounding box center [279, 135] width 558 height 270
click at [27, 87] on link "Home details" at bounding box center [25, 87] width 33 height 5
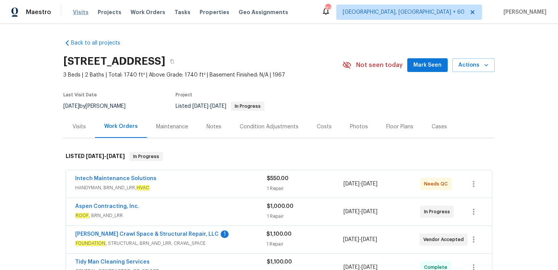
click at [76, 8] on span "Visits" at bounding box center [81, 12] width 16 height 8
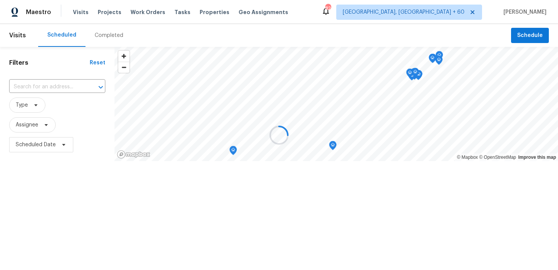
click at [101, 41] on div at bounding box center [279, 135] width 558 height 270
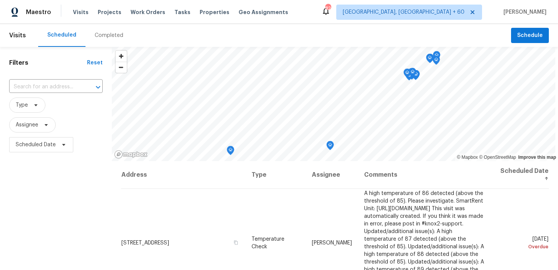
click at [108, 32] on div "Completed" at bounding box center [109, 36] width 29 height 8
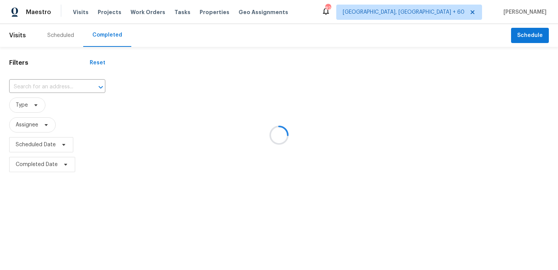
click at [42, 80] on div at bounding box center [279, 135] width 558 height 270
click at [21, 89] on div at bounding box center [279, 135] width 558 height 270
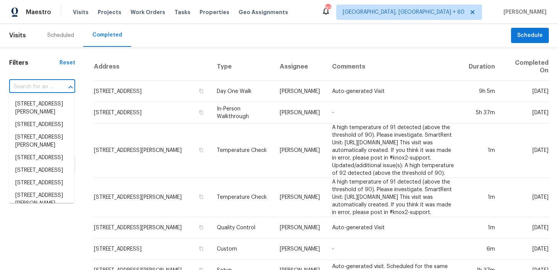
click at [27, 86] on input "text" at bounding box center [31, 87] width 45 height 12
paste input "[STREET_ADDRESS]"
type input "[STREET_ADDRESS]"
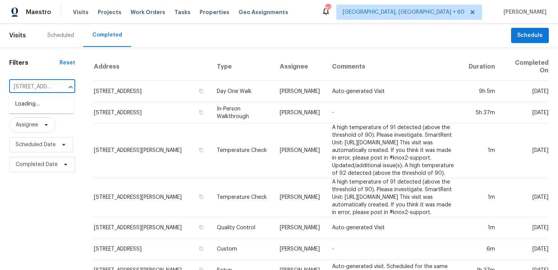
scroll to position [0, 68]
click at [29, 104] on li "[STREET_ADDRESS]" at bounding box center [41, 104] width 65 height 13
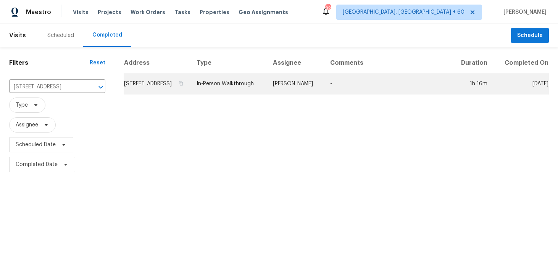
click at [243, 95] on td "In-Person Walkthrough" at bounding box center [228, 83] width 76 height 21
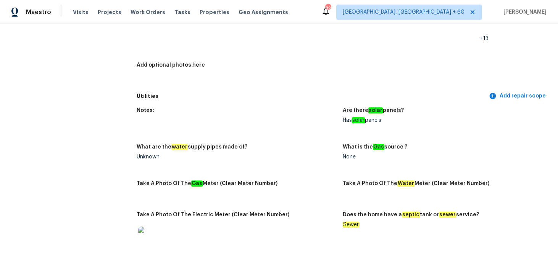
scroll to position [1648, 0]
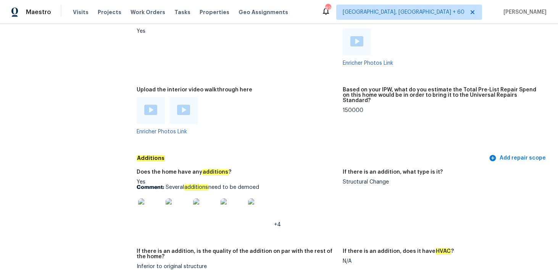
drag, startPoint x: 165, startPoint y: 177, endPoint x: 283, endPoint y: 177, distance: 118.2
click at [283, 185] on p "Comment: Several additions need to be demoed" at bounding box center [237, 187] width 200 height 5
drag, startPoint x: 165, startPoint y: 176, endPoint x: 288, endPoint y: 176, distance: 122.8
click at [288, 185] on p "Comment: Several additions need to be demoed" at bounding box center [237, 187] width 200 height 5
copy p "Several additions need to be demoed"
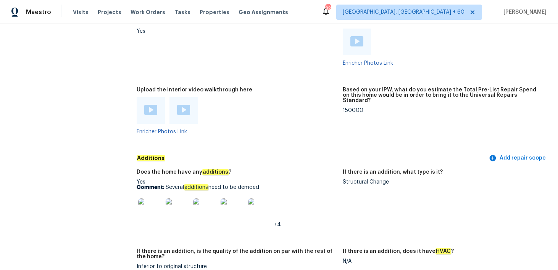
click at [152, 208] on img at bounding box center [150, 211] width 24 height 24
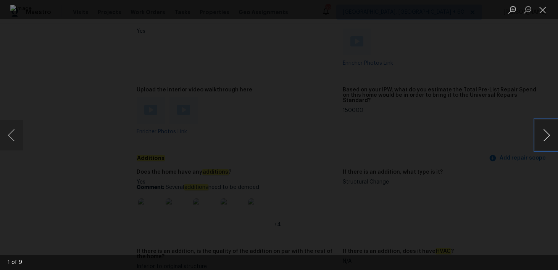
click at [547, 134] on button "Next image" at bounding box center [546, 135] width 23 height 31
click at [546, 132] on button "Next image" at bounding box center [546, 135] width 23 height 31
click at [544, 11] on button "Close lightbox" at bounding box center [542, 9] width 15 height 13
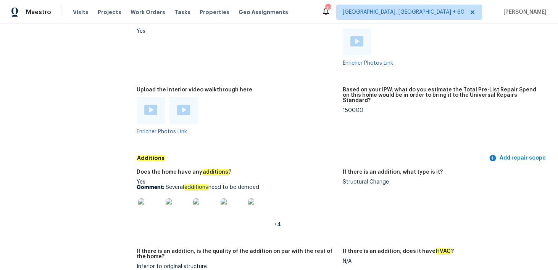
copy p "Several additions need to be demoed"
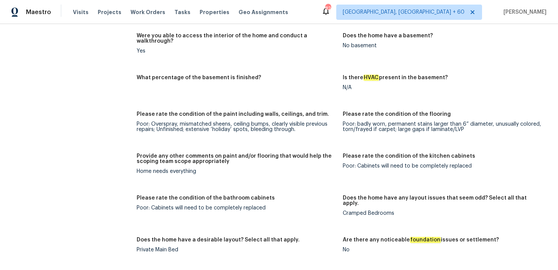
scroll to position [1249, 0]
